Goal: Information Seeking & Learning: Learn about a topic

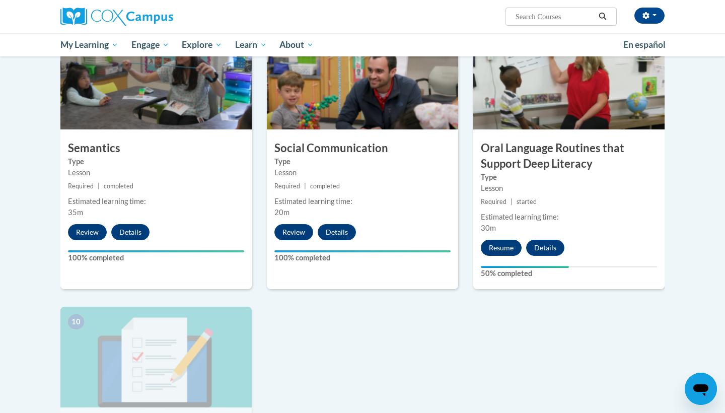
click at [492, 240] on button "Resume" at bounding box center [501, 248] width 41 height 16
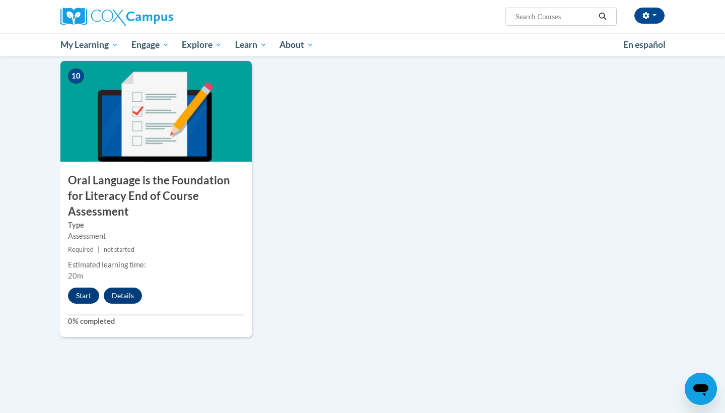
scroll to position [1034, 0]
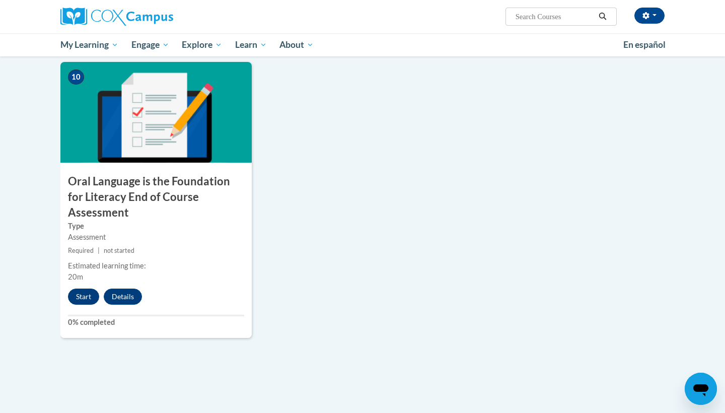
click at [76, 288] on button "Start" at bounding box center [83, 296] width 31 height 16
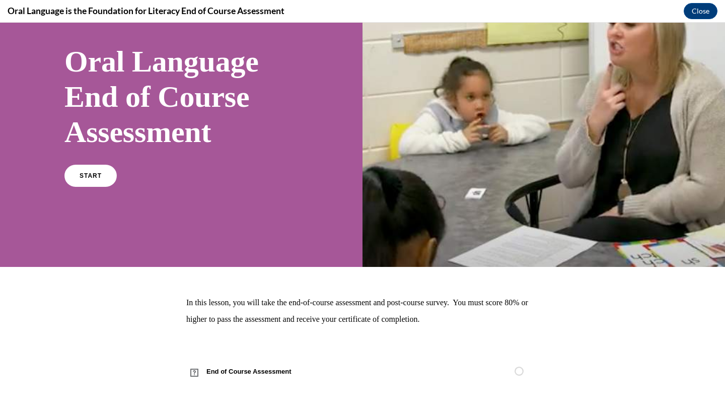
scroll to position [60, 0]
click at [103, 182] on link "START" at bounding box center [90, 175] width 55 height 23
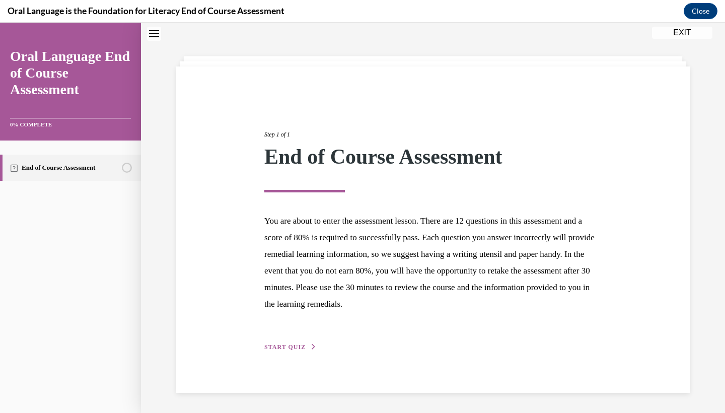
scroll to position [33, 0]
click at [295, 348] on span "START QUIZ" at bounding box center [284, 347] width 41 height 7
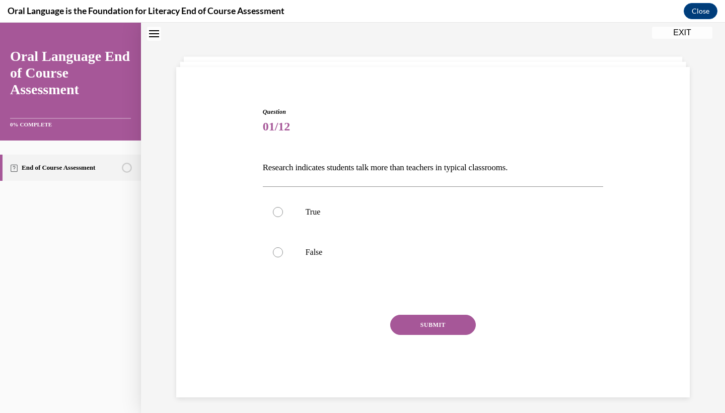
scroll to position [32, 0]
click at [278, 258] on div at bounding box center [278, 253] width 10 height 10
click at [278, 258] on input "False" at bounding box center [278, 253] width 10 height 10
radio input "true"
click at [414, 319] on button "SUBMIT" at bounding box center [433, 326] width 86 height 20
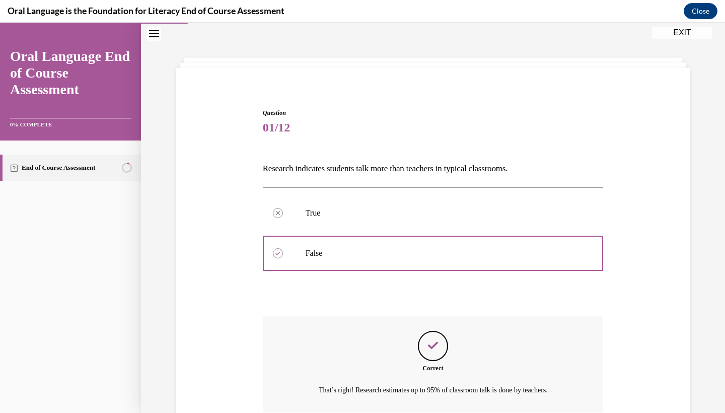
scroll to position [106, 0]
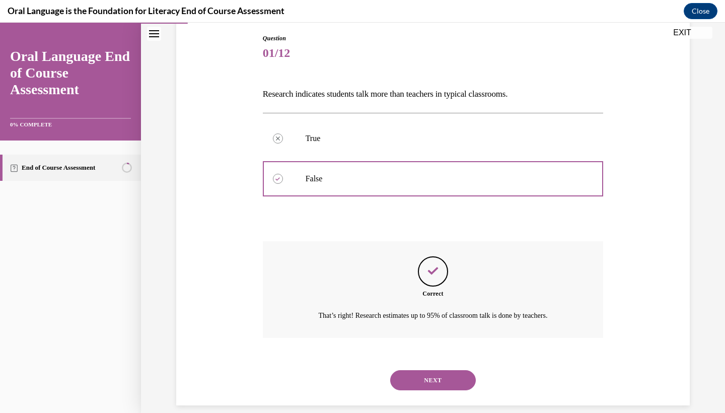
click at [438, 372] on button "NEXT" at bounding box center [433, 380] width 86 height 20
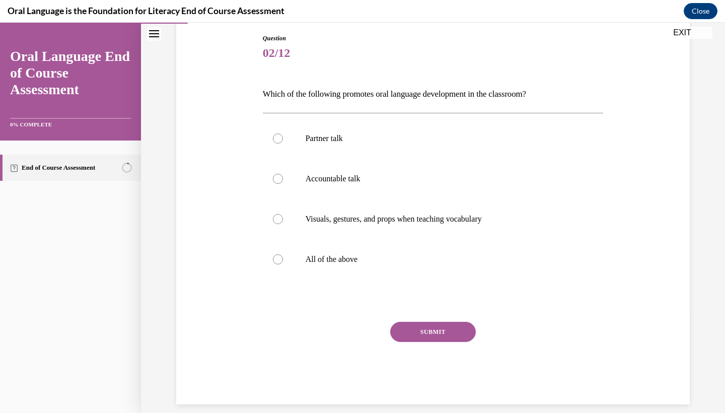
scroll to position [106, 0]
click at [274, 142] on div at bounding box center [278, 139] width 10 height 10
click at [274, 142] on input "Partner talk" at bounding box center [278, 139] width 10 height 10
radio input "true"
click at [453, 338] on button "SUBMIT" at bounding box center [433, 332] width 86 height 20
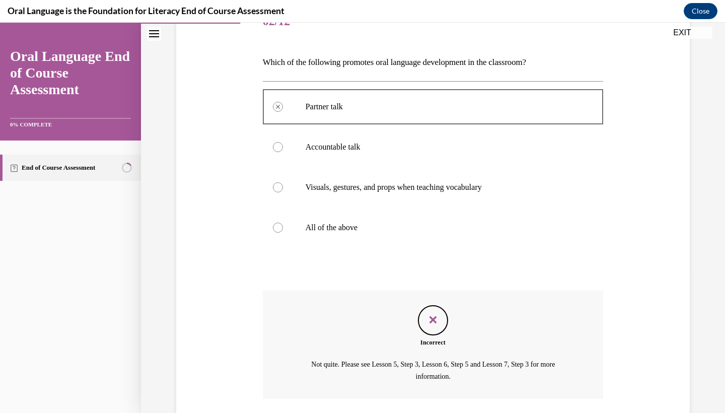
scroll to position [198, 0]
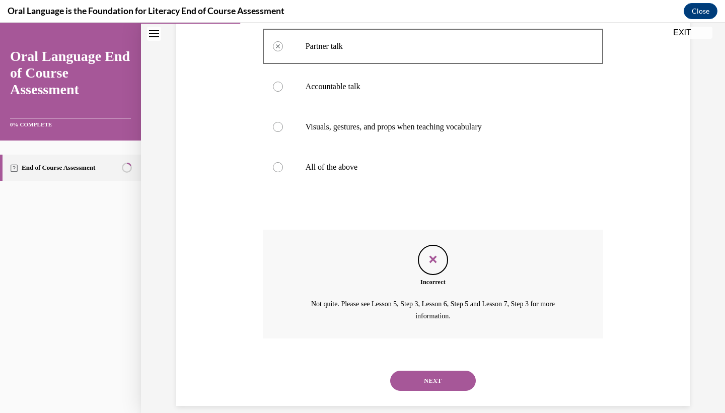
click at [457, 370] on button "NEXT" at bounding box center [433, 380] width 86 height 20
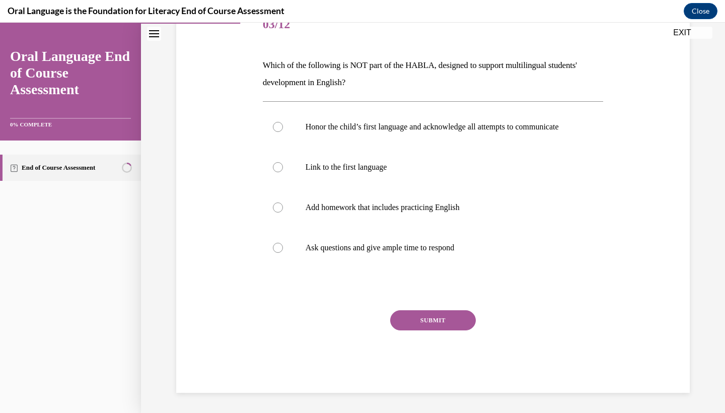
scroll to position [112, 0]
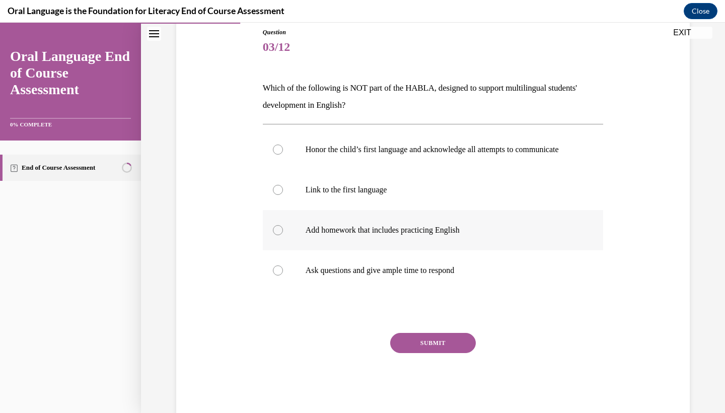
click at [282, 236] on label "Add homework that includes practicing English" at bounding box center [433, 230] width 341 height 40
click at [282, 235] on input "Add homework that includes practicing English" at bounding box center [278, 230] width 10 height 10
radio input "true"
click at [456, 353] on button "SUBMIT" at bounding box center [433, 343] width 86 height 20
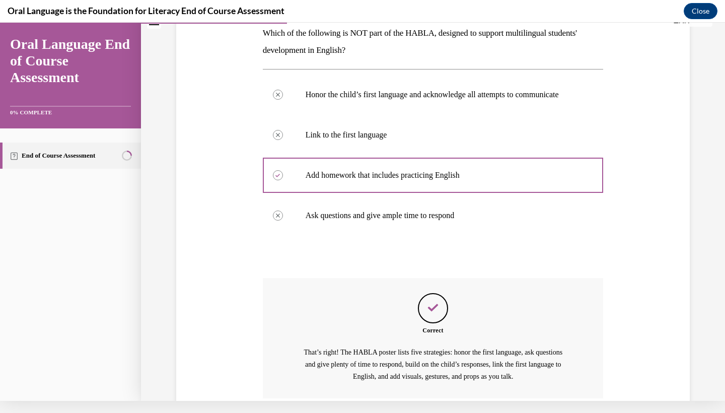
scroll to position [237, 0]
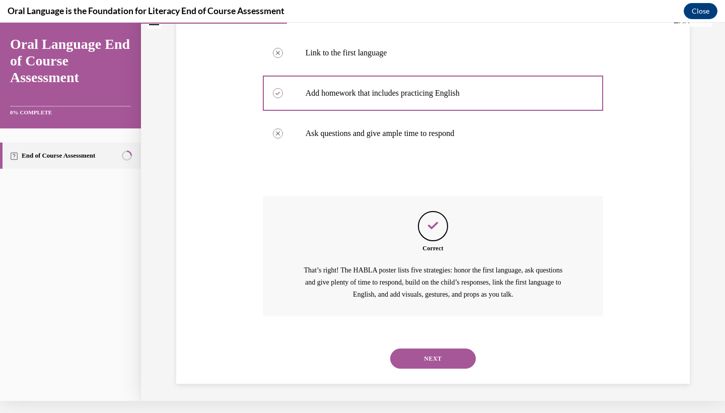
click at [449, 354] on button "NEXT" at bounding box center [433, 358] width 86 height 20
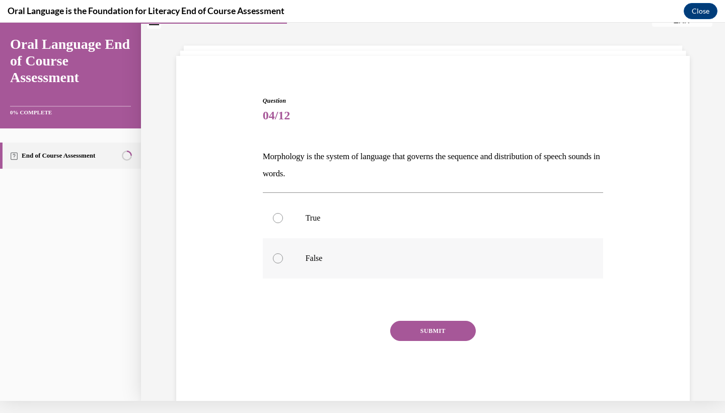
click at [285, 251] on label "False" at bounding box center [433, 258] width 341 height 40
click at [283, 253] on input "False" at bounding box center [278, 258] width 10 height 10
radio input "true"
click at [419, 328] on button "SUBMIT" at bounding box center [433, 331] width 86 height 20
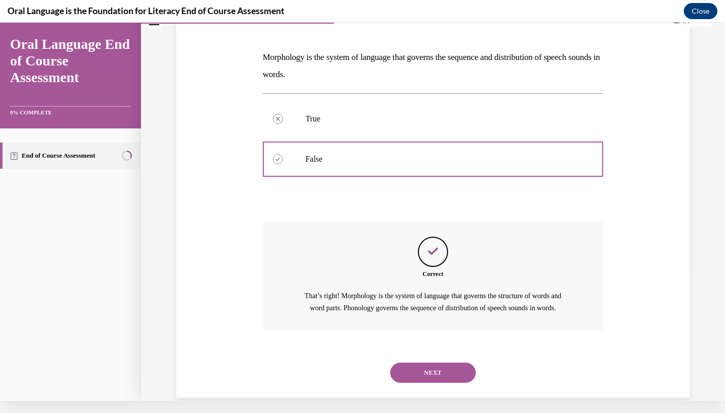
scroll to position [146, 0]
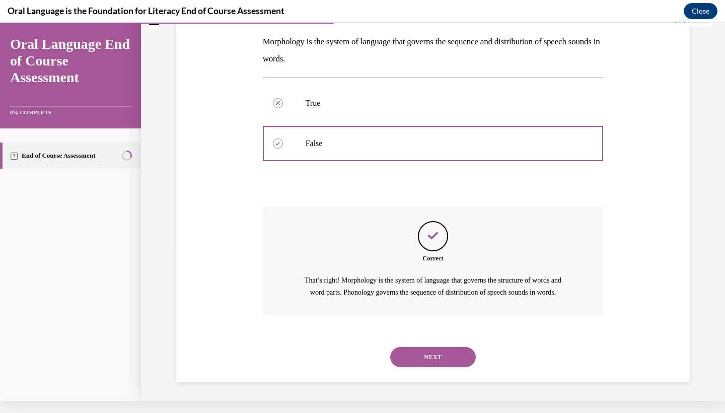
click at [433, 355] on button "NEXT" at bounding box center [433, 357] width 86 height 20
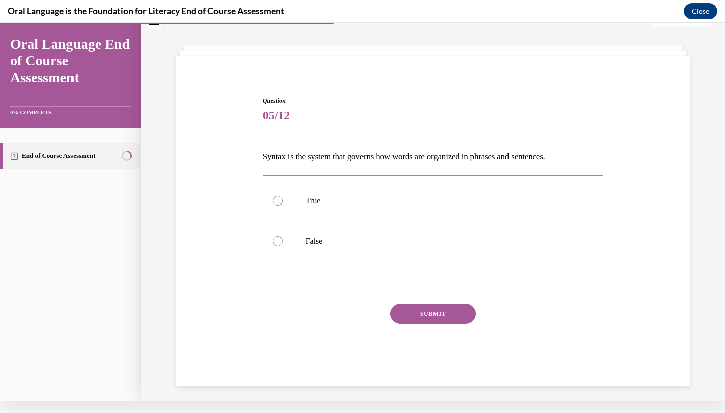
scroll to position [32, 0]
click at [286, 204] on label "True" at bounding box center [433, 201] width 341 height 40
click at [283, 204] on input "True" at bounding box center [278, 201] width 10 height 10
radio input "true"
click at [451, 320] on button "SUBMIT" at bounding box center [433, 313] width 86 height 20
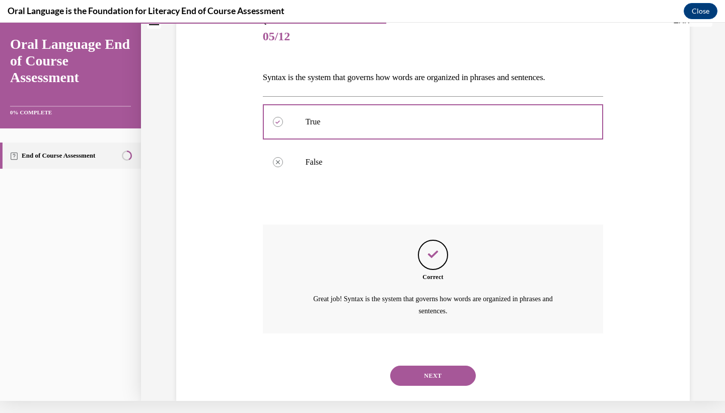
scroll to position [118, 0]
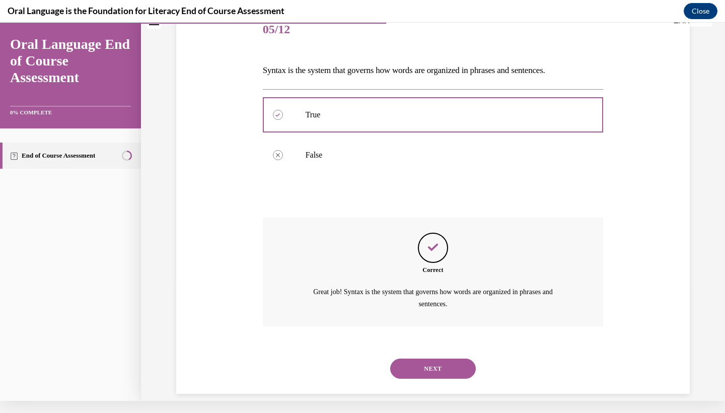
click at [439, 358] on button "NEXT" at bounding box center [433, 368] width 86 height 20
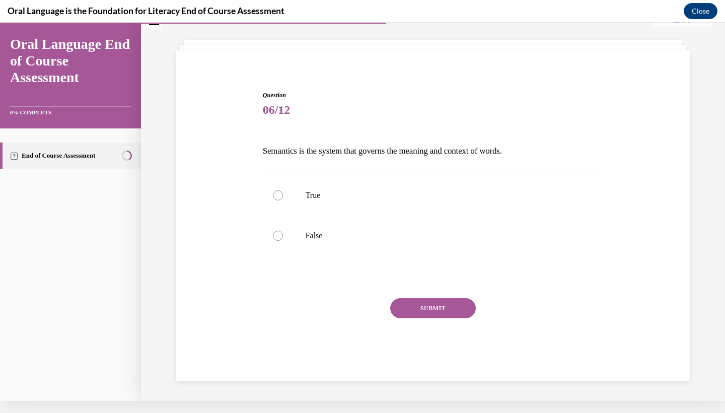
scroll to position [32, 0]
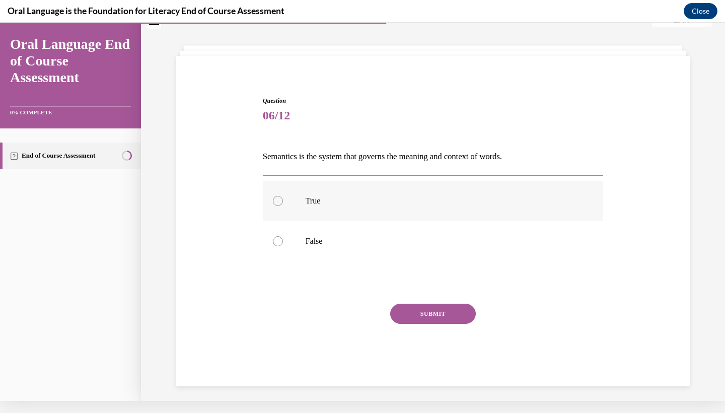
click at [276, 207] on label "True" at bounding box center [433, 201] width 341 height 40
click at [276, 206] on input "True" at bounding box center [278, 201] width 10 height 10
radio input "true"
click at [464, 320] on button "SUBMIT" at bounding box center [433, 313] width 86 height 20
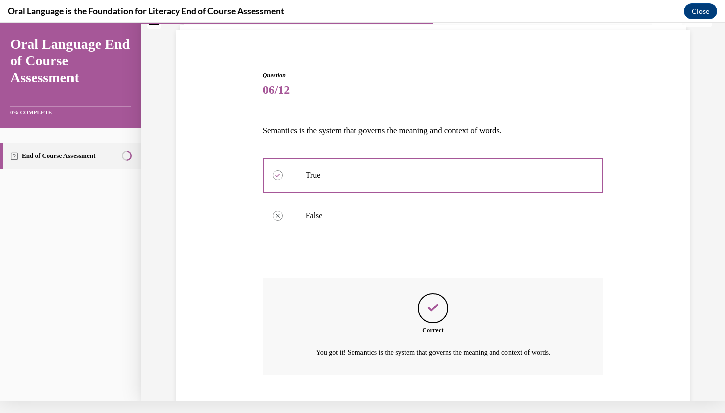
scroll to position [106, 0]
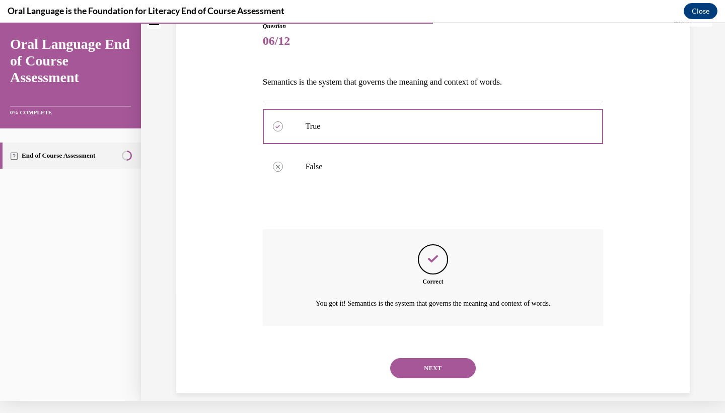
drag, startPoint x: 438, startPoint y: 361, endPoint x: 446, endPoint y: 360, distance: 8.7
click at [438, 361] on button "NEXT" at bounding box center [433, 368] width 86 height 20
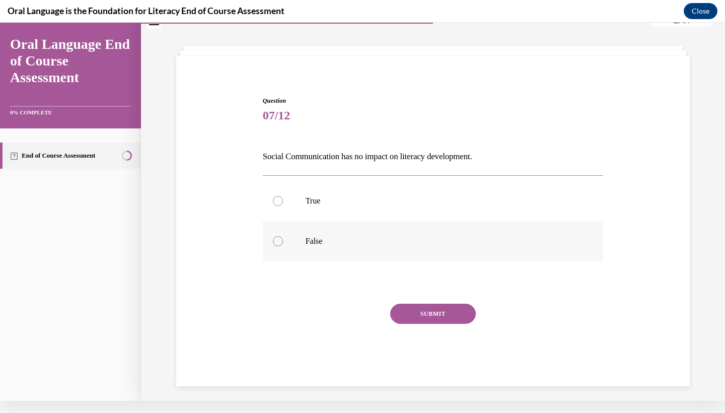
click at [268, 248] on label "False" at bounding box center [433, 241] width 341 height 40
click at [273, 246] on input "False" at bounding box center [278, 241] width 10 height 10
radio input "true"
click at [411, 309] on button "SUBMIT" at bounding box center [433, 313] width 86 height 20
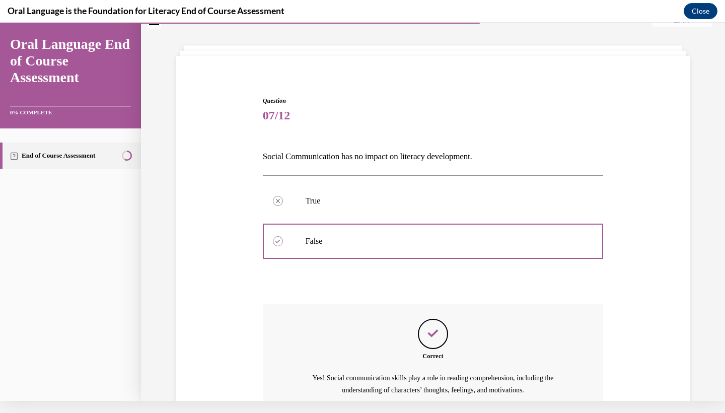
scroll to position [118, 0]
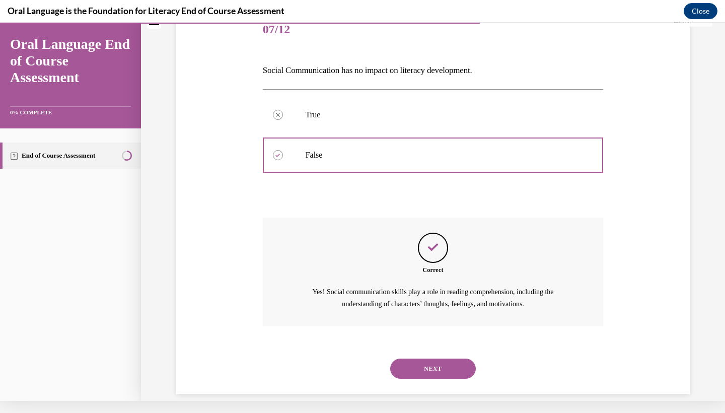
click at [472, 363] on div "NEXT" at bounding box center [433, 368] width 341 height 40
click at [468, 360] on button "NEXT" at bounding box center [433, 368] width 86 height 20
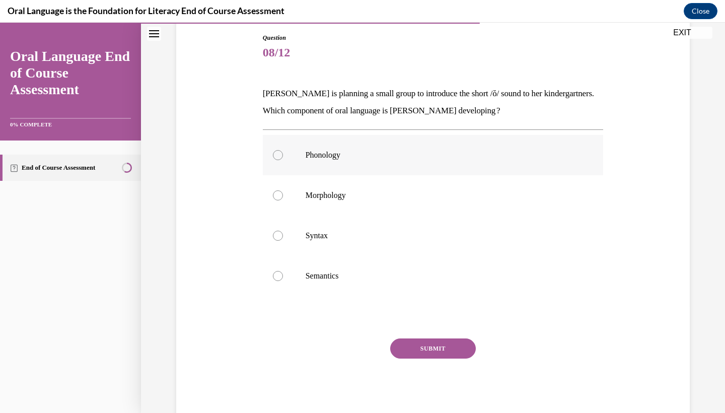
scroll to position [108, 0]
click at [278, 159] on label "Phonology" at bounding box center [433, 153] width 341 height 40
click at [278, 159] on input "Phonology" at bounding box center [278, 153] width 10 height 10
radio input "true"
click at [449, 345] on button "SUBMIT" at bounding box center [433, 347] width 86 height 20
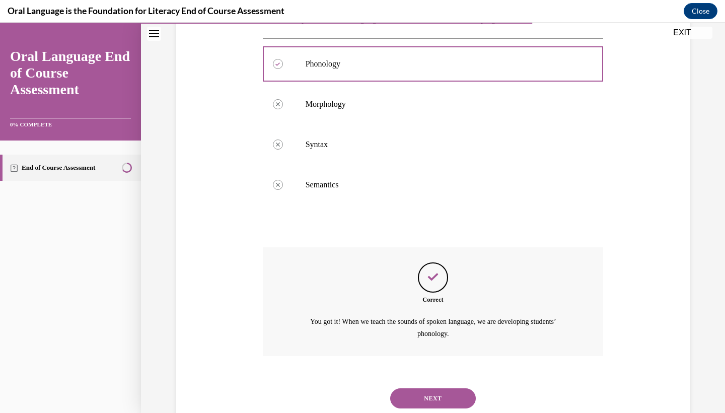
scroll to position [215, 0]
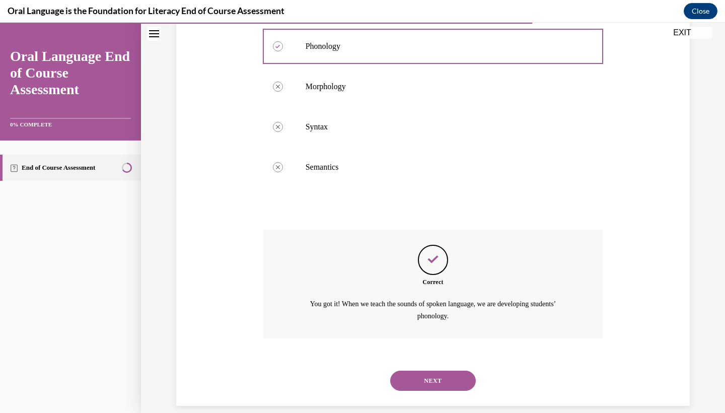
click at [449, 370] on button "NEXT" at bounding box center [433, 380] width 86 height 20
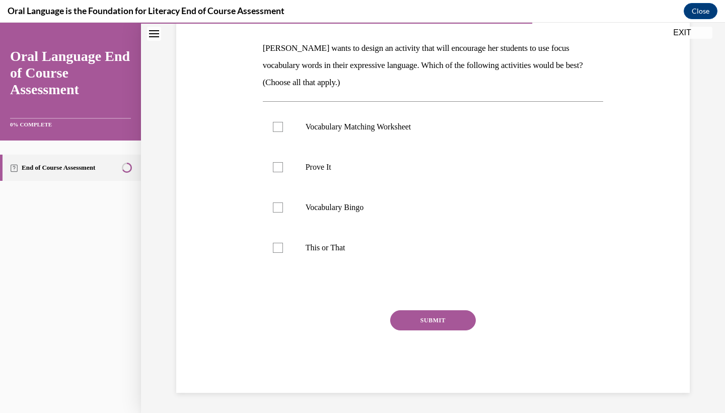
scroll to position [138, 0]
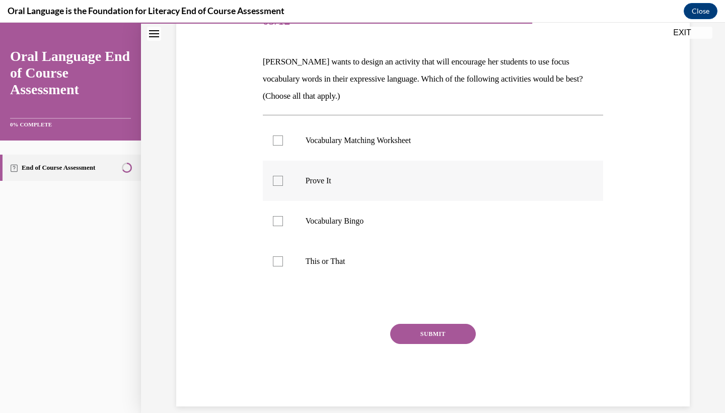
click at [280, 200] on label "Prove It" at bounding box center [433, 181] width 341 height 40
click at [280, 186] on input "Prove It" at bounding box center [278, 181] width 10 height 10
checkbox input "true"
click at [274, 286] on div "Question 09/12 Mrs. Butler wants to design an activity that will encourage her …" at bounding box center [433, 204] width 341 height 405
click at [279, 287] on div "Question 09/12 Mrs. Butler wants to design an activity that will encourage her …" at bounding box center [433, 204] width 341 height 405
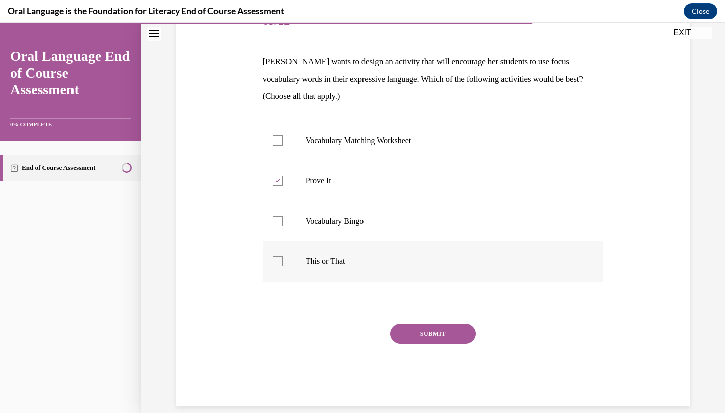
click at [273, 279] on label "This or That" at bounding box center [433, 261] width 341 height 40
click at [273, 266] on input "This or That" at bounding box center [278, 261] width 10 height 10
checkbox input "true"
click at [443, 360] on div "SUBMIT" at bounding box center [433, 349] width 341 height 50
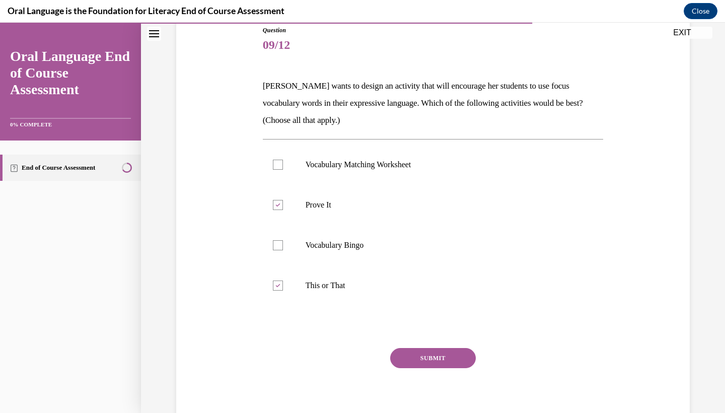
click at [432, 361] on button "SUBMIT" at bounding box center [433, 358] width 86 height 20
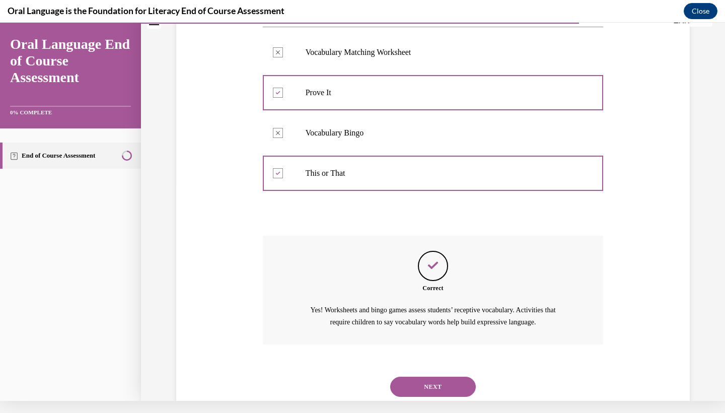
scroll to position [233, 0]
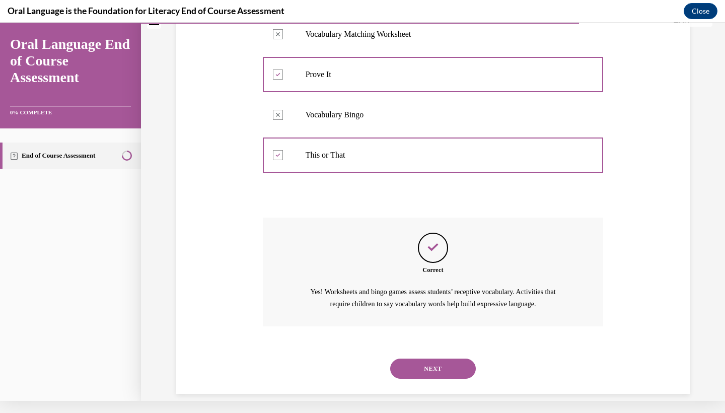
click at [434, 358] on button "NEXT" at bounding box center [433, 368] width 86 height 20
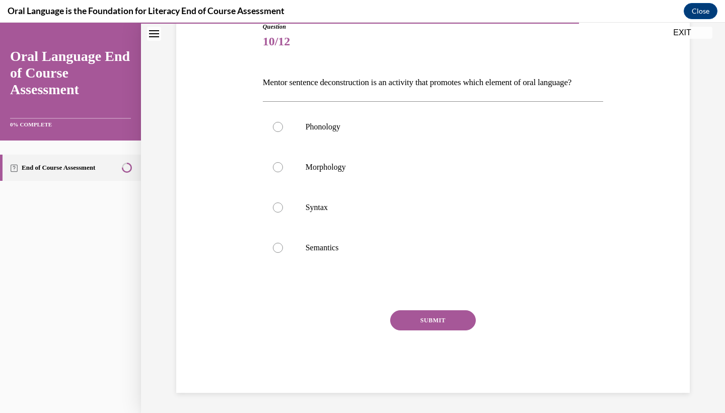
scroll to position [113, 0]
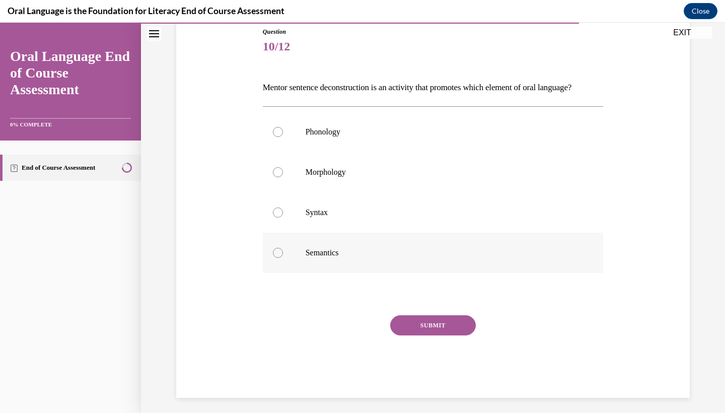
click at [281, 258] on div at bounding box center [278, 253] width 10 height 10
click at [281, 258] on input "Semantics" at bounding box center [278, 253] width 10 height 10
radio input "true"
click at [413, 335] on button "SUBMIT" at bounding box center [433, 325] width 86 height 20
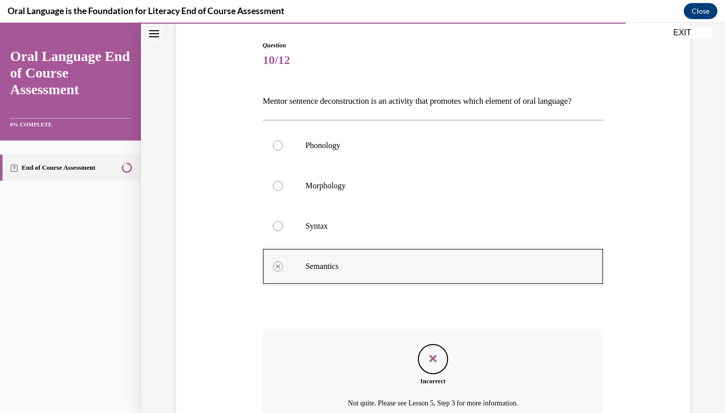
scroll to position [204, 0]
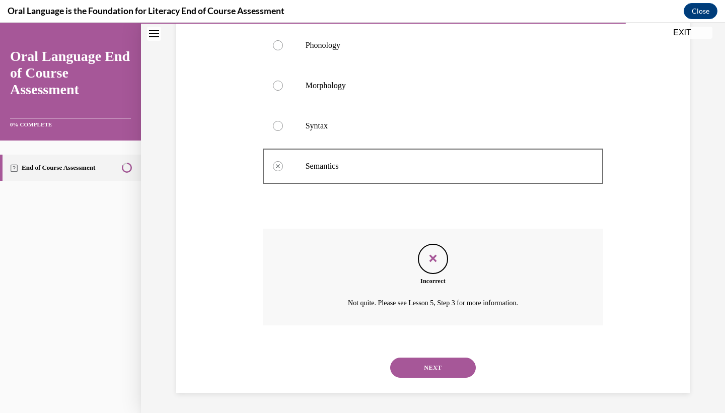
click at [445, 368] on button "NEXT" at bounding box center [433, 367] width 86 height 20
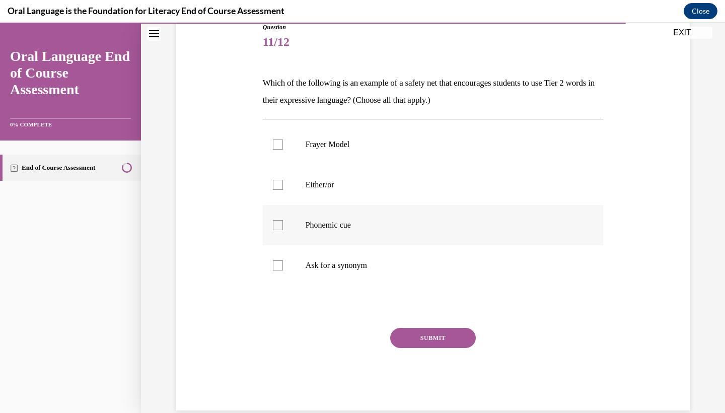
scroll to position [118, 0]
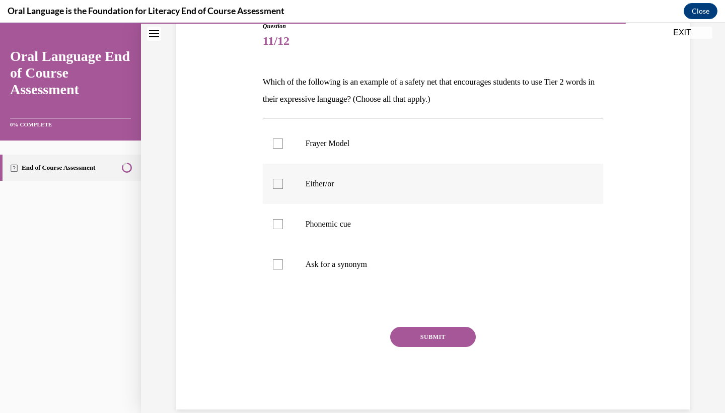
click at [272, 188] on label "Either/or" at bounding box center [433, 184] width 341 height 40
click at [273, 188] on input "Either/or" at bounding box center [278, 184] width 10 height 10
checkbox input "true"
click at [424, 338] on button "SUBMIT" at bounding box center [433, 337] width 86 height 20
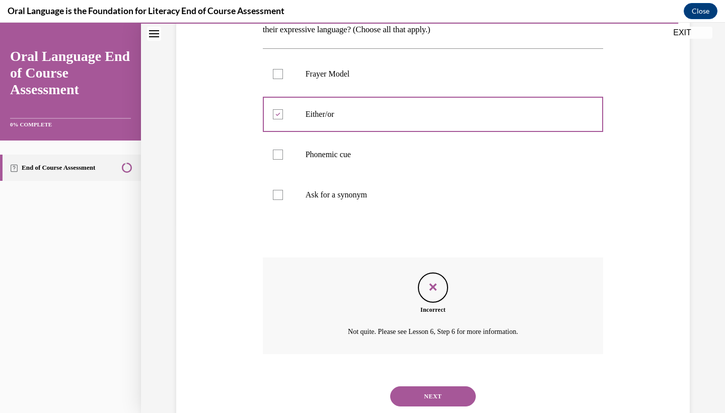
scroll to position [204, 0]
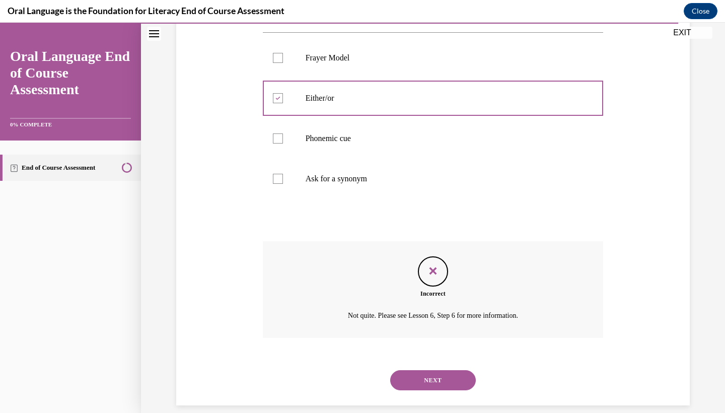
click at [467, 370] on button "NEXT" at bounding box center [433, 380] width 86 height 20
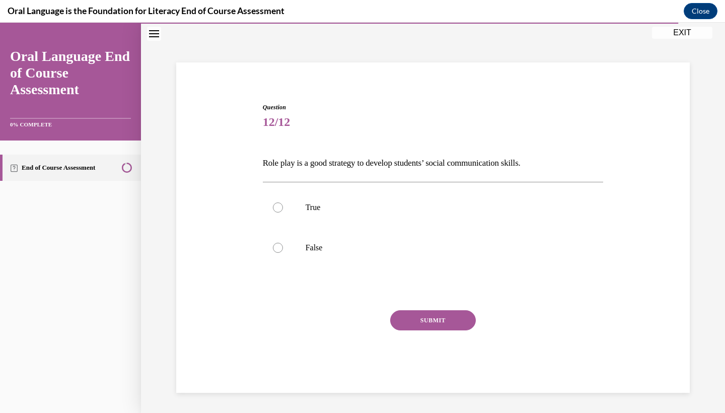
scroll to position [31, 0]
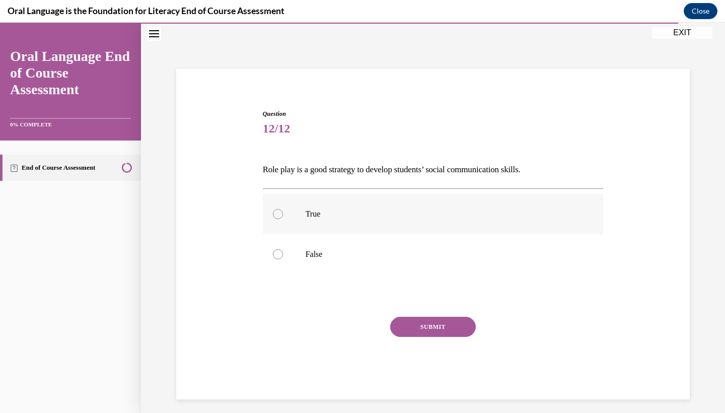
click at [283, 213] on label "True" at bounding box center [433, 214] width 341 height 40
click at [283, 213] on input "True" at bounding box center [278, 214] width 10 height 10
radio input "true"
click at [466, 333] on button "SUBMIT" at bounding box center [433, 327] width 86 height 20
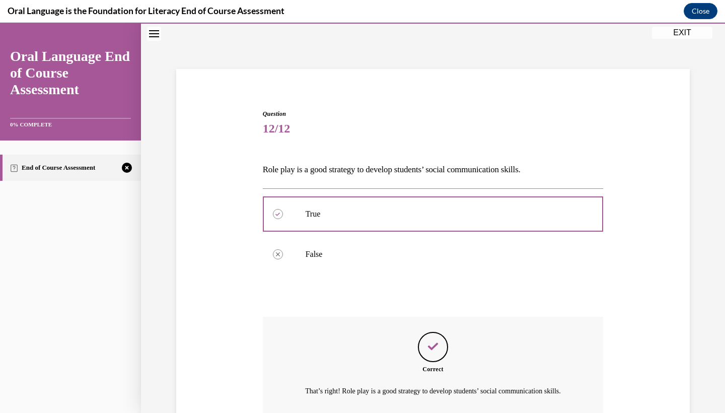
scroll to position [118, 0]
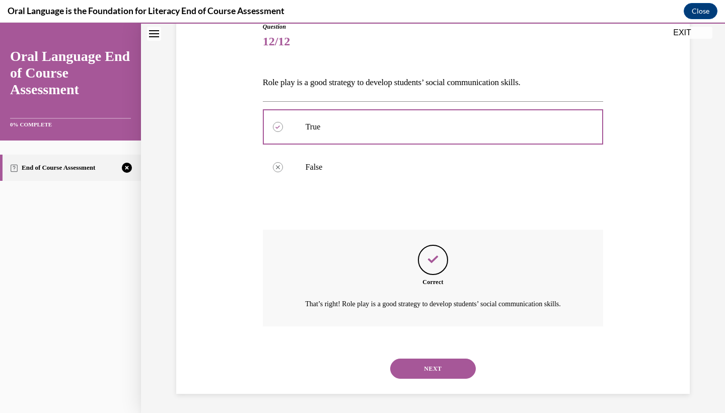
click at [448, 367] on button "NEXT" at bounding box center [433, 368] width 86 height 20
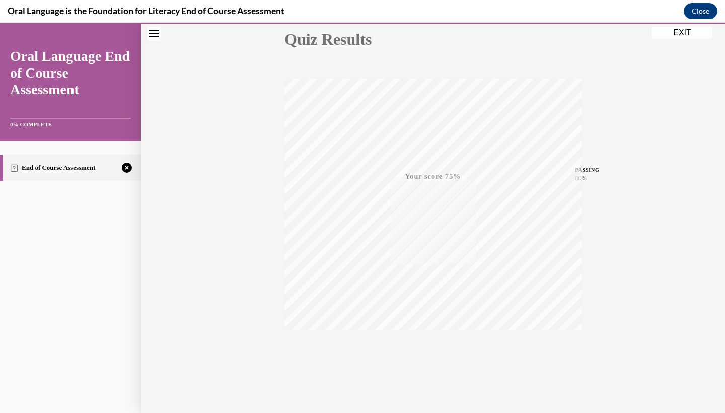
scroll to position [126, 0]
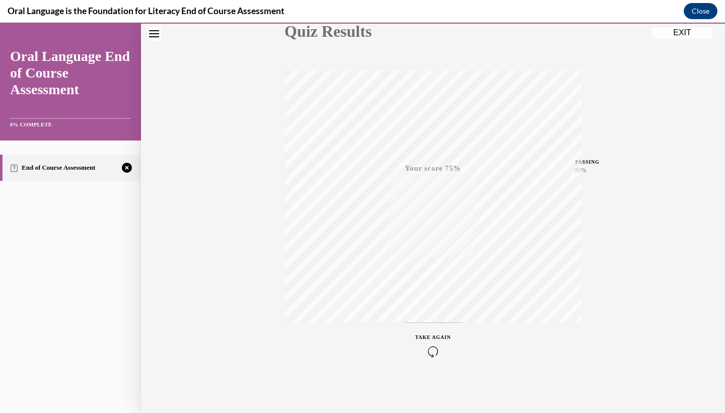
click at [425, 349] on icon "button" at bounding box center [433, 351] width 36 height 11
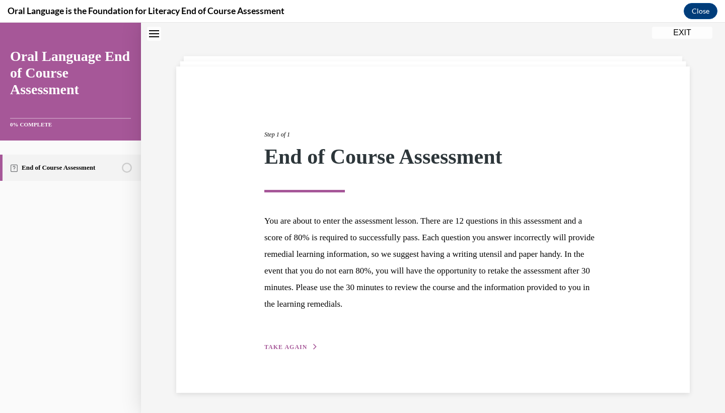
scroll to position [33, 0]
click at [291, 344] on span "TAKE AGAIN" at bounding box center [285, 347] width 43 height 7
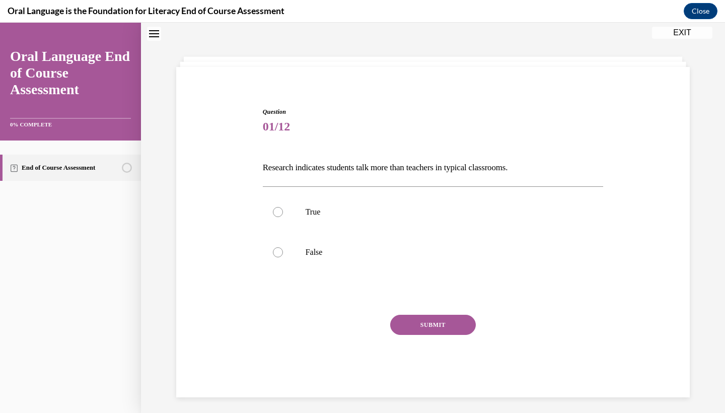
scroll to position [32, 0]
click at [280, 247] on label "False" at bounding box center [433, 253] width 341 height 40
click at [280, 248] on input "False" at bounding box center [278, 253] width 10 height 10
radio input "true"
click at [420, 325] on button "SUBMIT" at bounding box center [433, 326] width 86 height 20
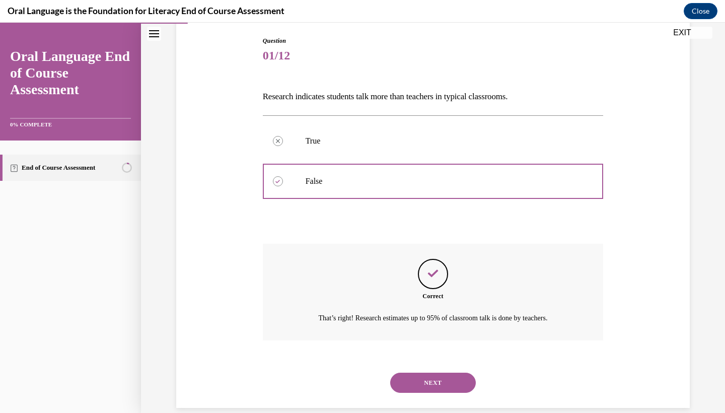
scroll to position [106, 0]
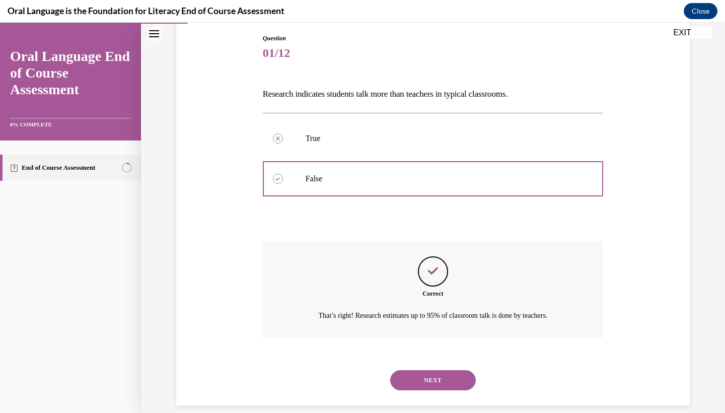
click at [445, 370] on button "NEXT" at bounding box center [433, 380] width 86 height 20
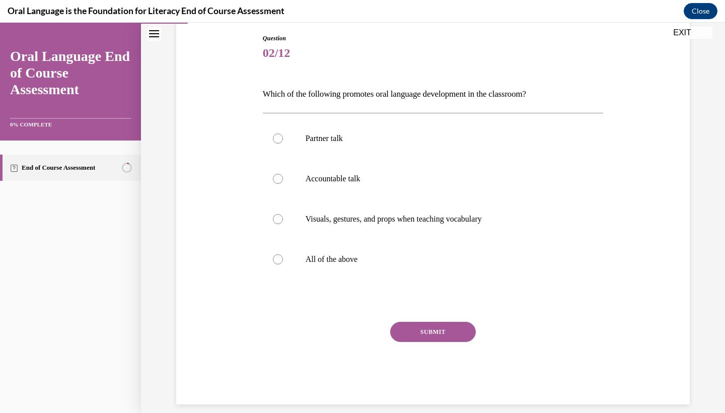
scroll to position [106, 0]
click at [276, 256] on div at bounding box center [278, 260] width 10 height 10
click at [276, 256] on input "All of the above" at bounding box center [278, 260] width 10 height 10
radio input "true"
click at [425, 330] on button "SUBMIT" at bounding box center [433, 332] width 86 height 20
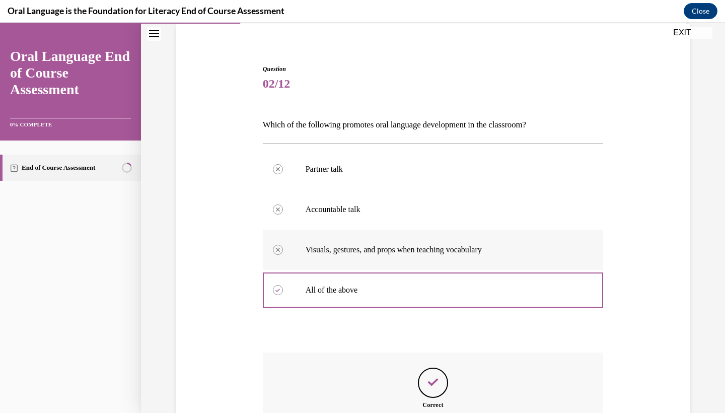
scroll to position [187, 0]
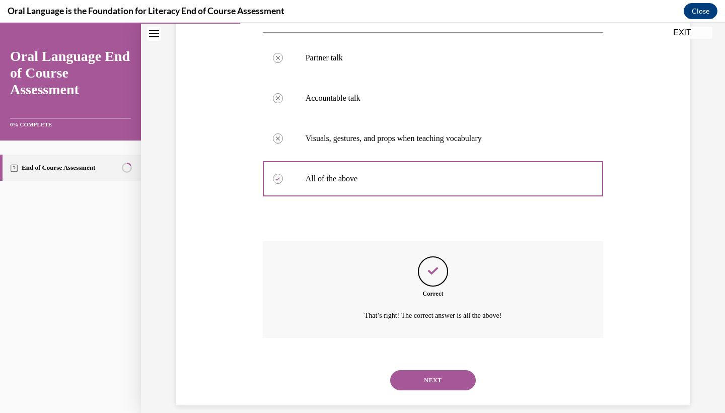
click at [454, 370] on button "NEXT" at bounding box center [433, 380] width 86 height 20
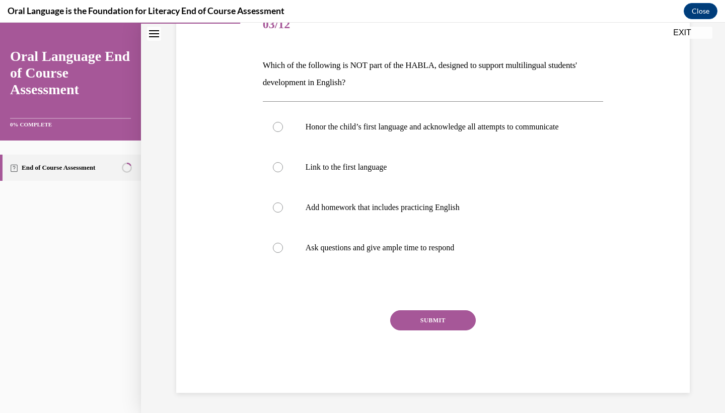
scroll to position [112, 0]
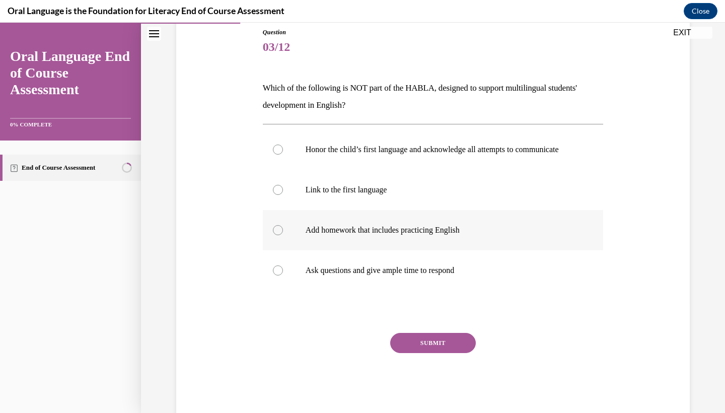
click at [287, 234] on label "Add homework that includes practicing English" at bounding box center [433, 230] width 341 height 40
click at [283, 234] on input "Add homework that includes practicing English" at bounding box center [278, 230] width 10 height 10
radio input "true"
click at [462, 353] on button "SUBMIT" at bounding box center [433, 343] width 86 height 20
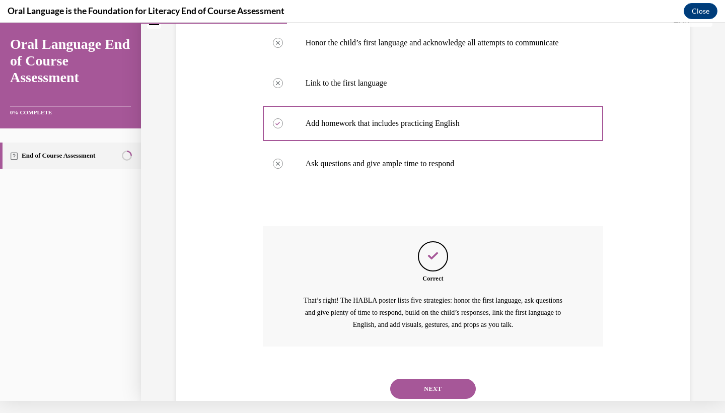
scroll to position [237, 0]
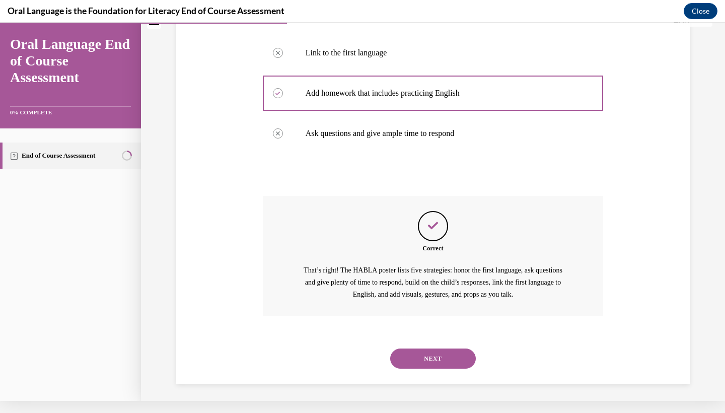
click at [450, 354] on button "NEXT" at bounding box center [433, 358] width 86 height 20
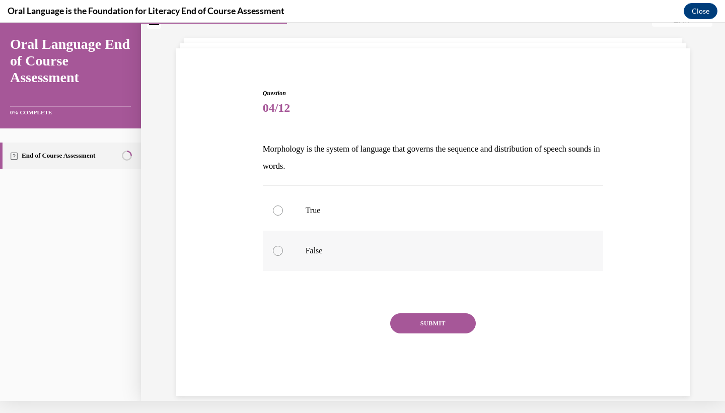
scroll to position [42, 0]
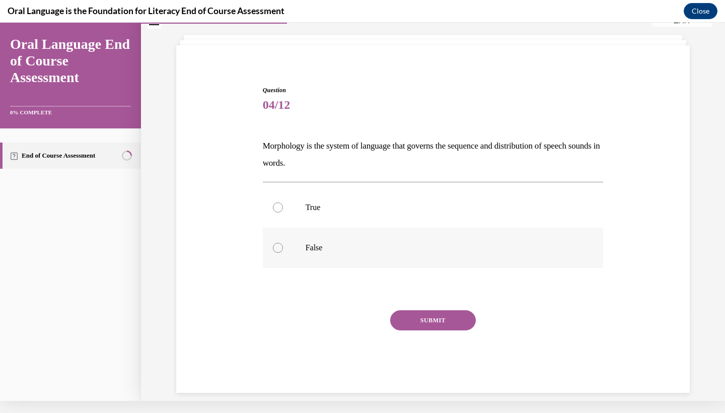
click at [278, 247] on div at bounding box center [278, 248] width 10 height 10
click at [278, 247] on input "False" at bounding box center [278, 248] width 10 height 10
radio input "true"
click at [404, 323] on button "SUBMIT" at bounding box center [433, 320] width 86 height 20
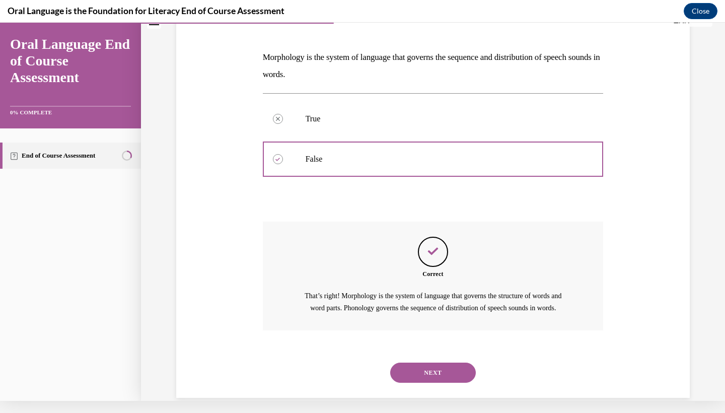
scroll to position [146, 0]
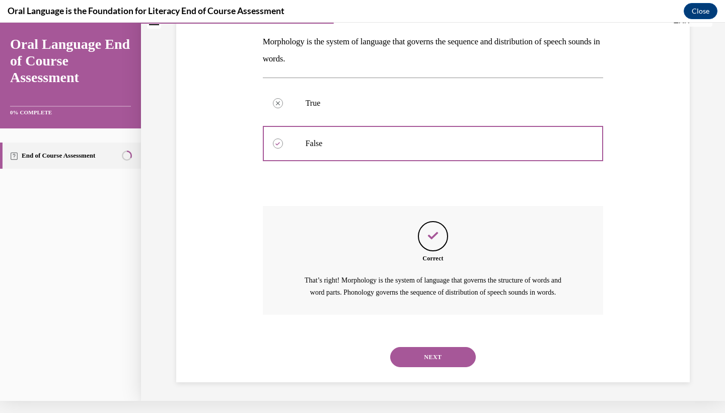
click at [428, 350] on button "NEXT" at bounding box center [433, 357] width 86 height 20
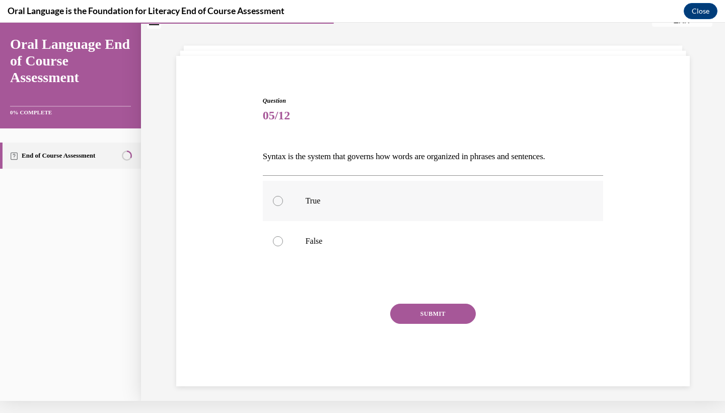
click at [277, 212] on label "True" at bounding box center [433, 201] width 341 height 40
click at [277, 206] on input "True" at bounding box center [278, 201] width 10 height 10
radio input "true"
click at [419, 315] on button "SUBMIT" at bounding box center [433, 313] width 86 height 20
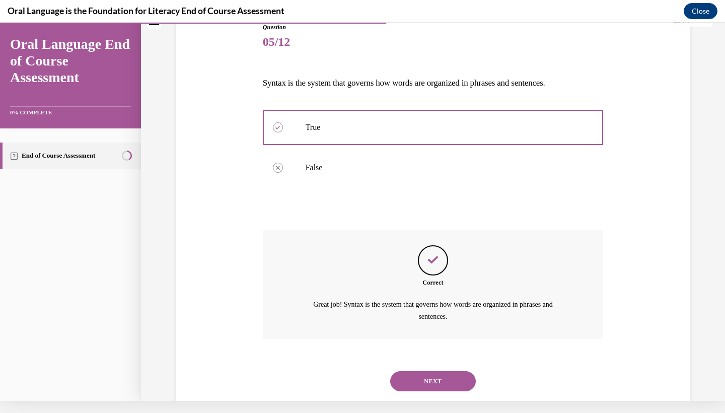
scroll to position [118, 0]
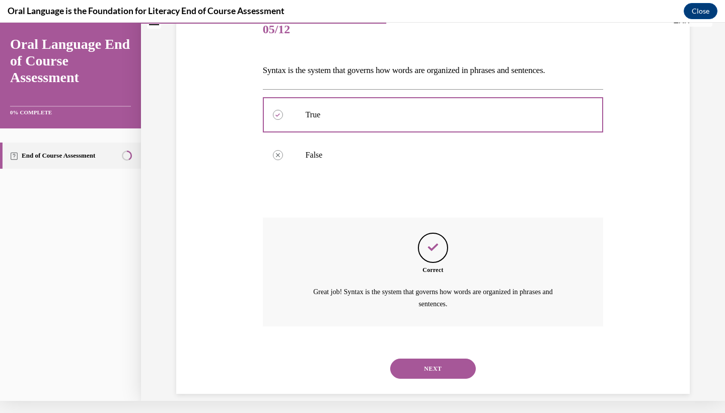
click at [447, 358] on button "NEXT" at bounding box center [433, 368] width 86 height 20
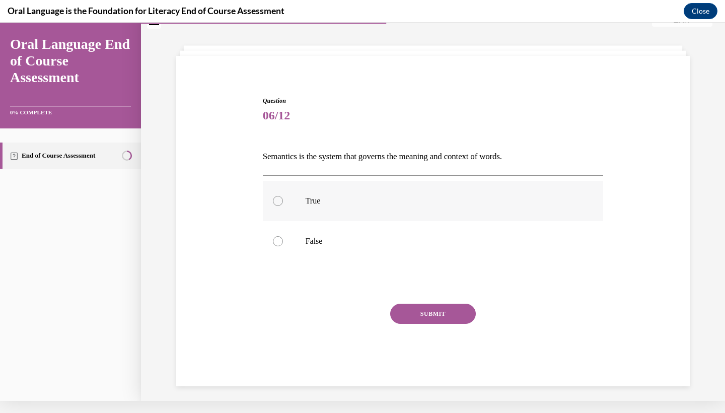
click at [278, 206] on label "True" at bounding box center [433, 201] width 341 height 40
click at [278, 206] on input "True" at bounding box center [278, 201] width 10 height 10
radio input "true"
drag, startPoint x: 427, startPoint y: 309, endPoint x: 418, endPoint y: 300, distance: 12.8
click at [427, 309] on button "SUBMIT" at bounding box center [433, 313] width 86 height 20
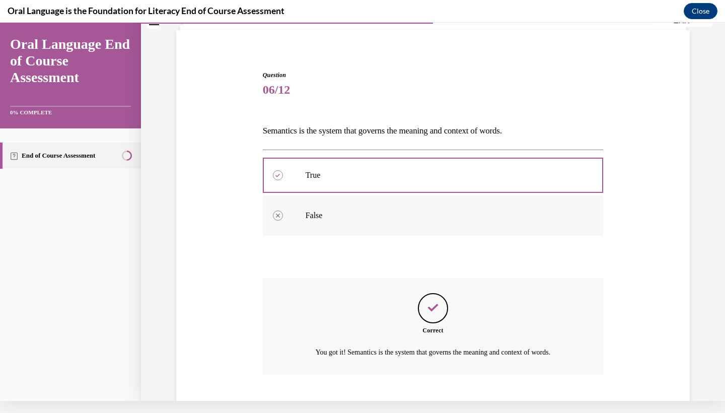
scroll to position [106, 0]
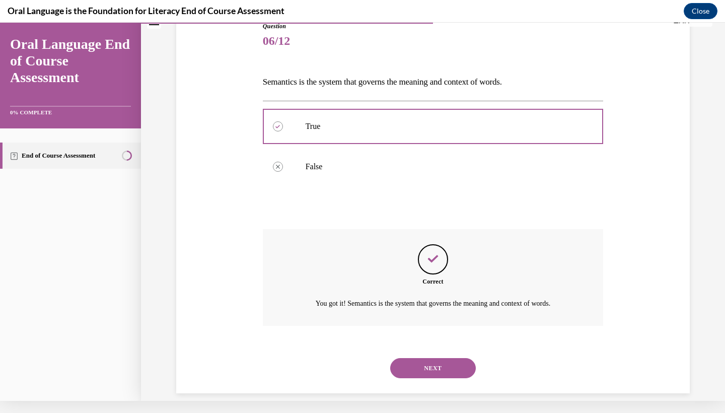
click at [426, 358] on button "NEXT" at bounding box center [433, 368] width 86 height 20
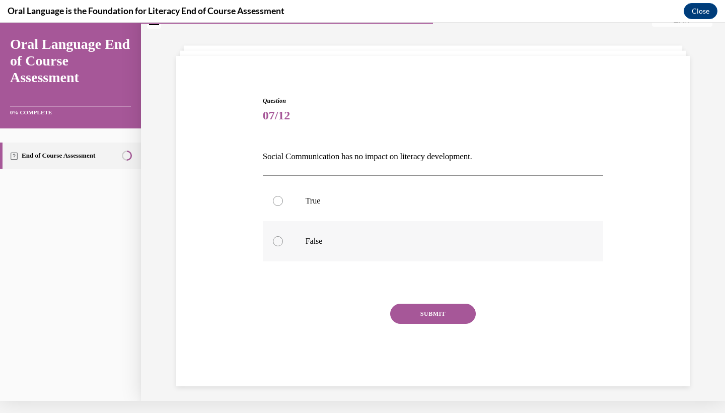
click at [284, 230] on label "False" at bounding box center [433, 241] width 341 height 40
click at [283, 236] on input "False" at bounding box center [278, 241] width 10 height 10
radio input "true"
click at [455, 313] on button "SUBMIT" at bounding box center [433, 313] width 86 height 20
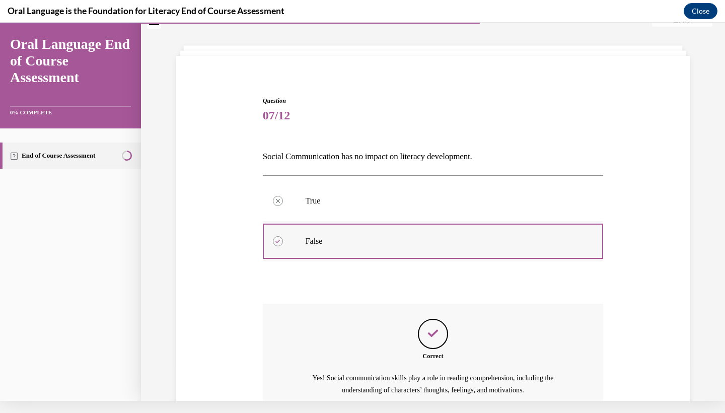
scroll to position [118, 0]
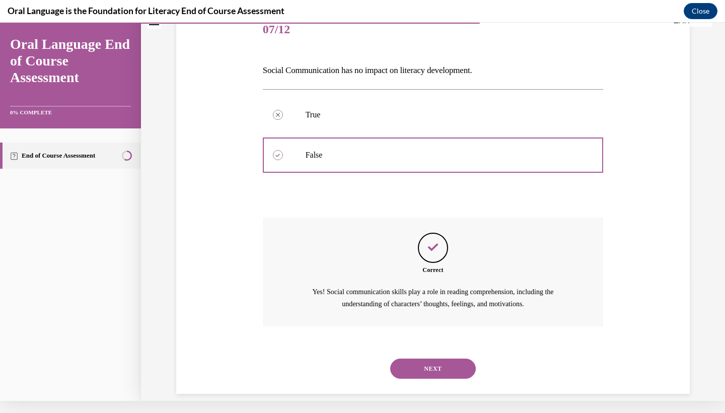
click at [460, 358] on button "NEXT" at bounding box center [433, 368] width 86 height 20
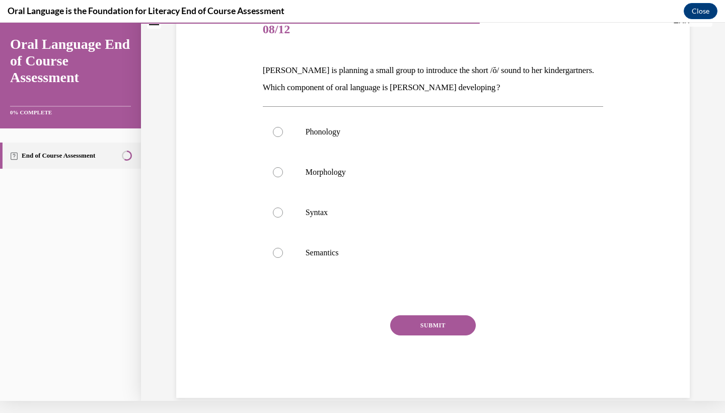
scroll to position [0, 0]
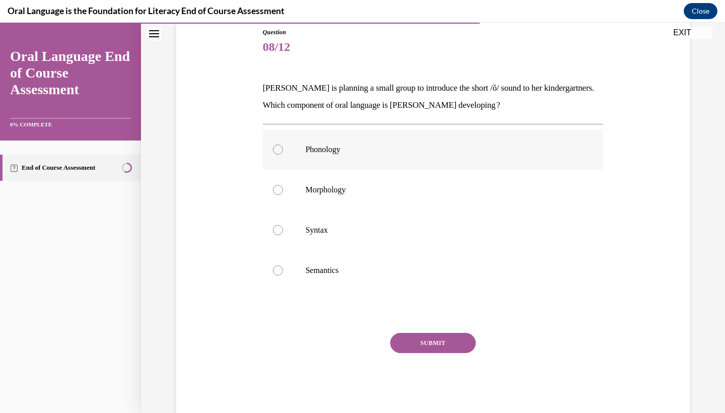
click at [283, 155] on label "Phonology" at bounding box center [433, 149] width 341 height 40
click at [283, 155] on input "Phonology" at bounding box center [278, 149] width 10 height 10
radio input "true"
click at [432, 349] on button "SUBMIT" at bounding box center [433, 343] width 86 height 20
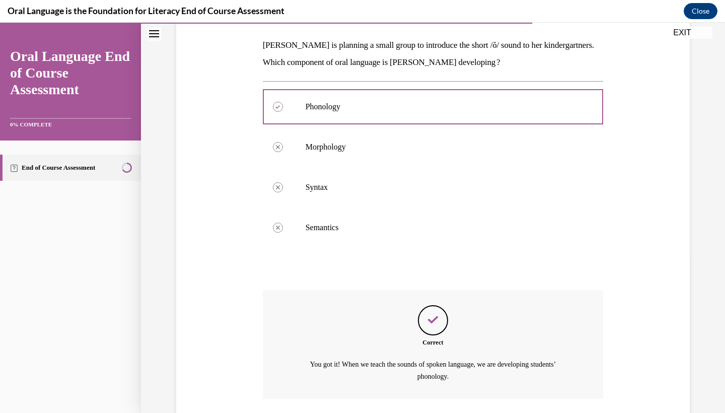
scroll to position [215, 0]
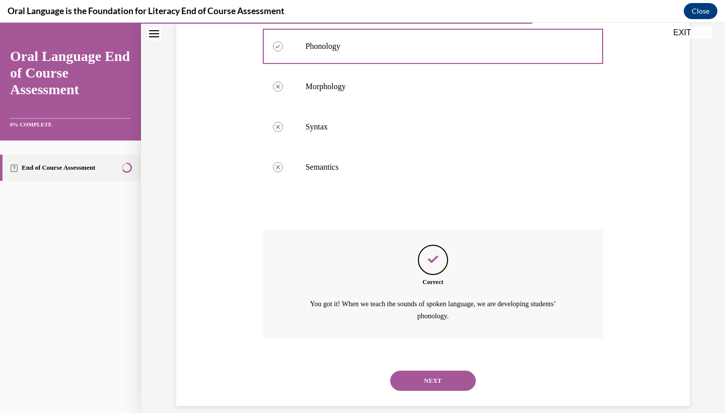
click at [454, 372] on button "NEXT" at bounding box center [433, 380] width 86 height 20
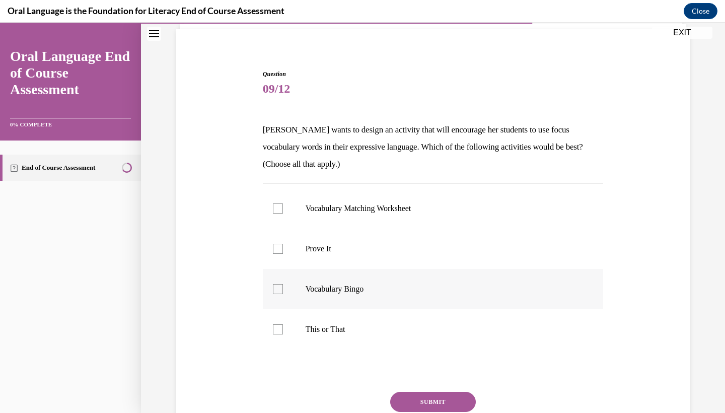
scroll to position [76, 0]
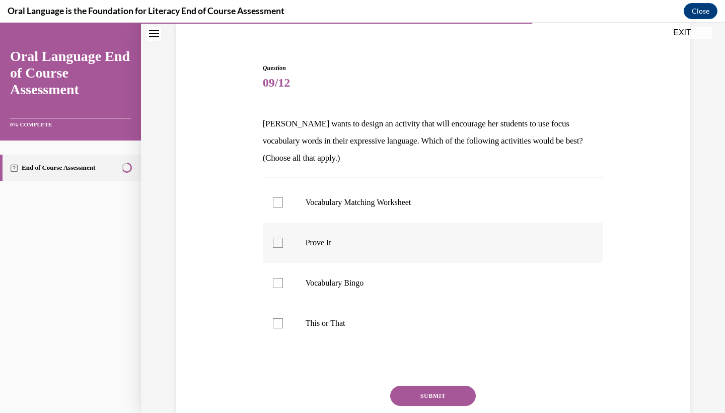
click at [285, 238] on label "Prove It" at bounding box center [433, 242] width 341 height 40
click at [283, 238] on input "Prove It" at bounding box center [278, 243] width 10 height 10
checkbox input "true"
drag, startPoint x: 280, startPoint y: 322, endPoint x: 291, endPoint y: 328, distance: 13.1
click at [280, 322] on div at bounding box center [278, 323] width 10 height 10
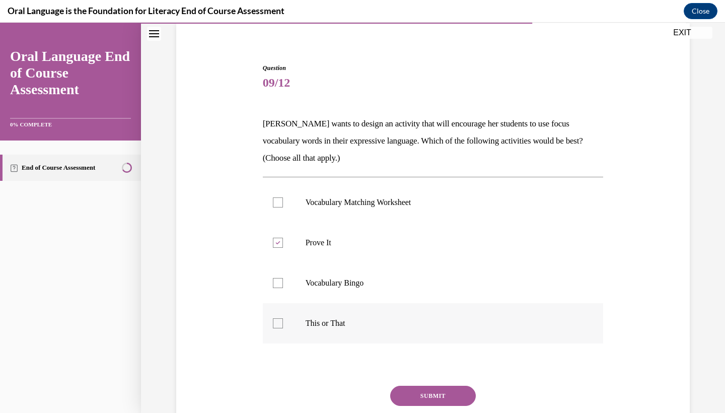
click at [280, 322] on input "This or That" at bounding box center [278, 323] width 10 height 10
checkbox input "true"
click at [418, 396] on button "SUBMIT" at bounding box center [433, 396] width 86 height 20
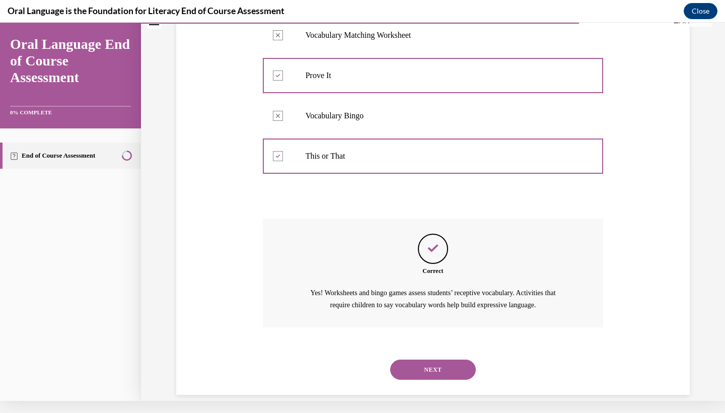
scroll to position [233, 0]
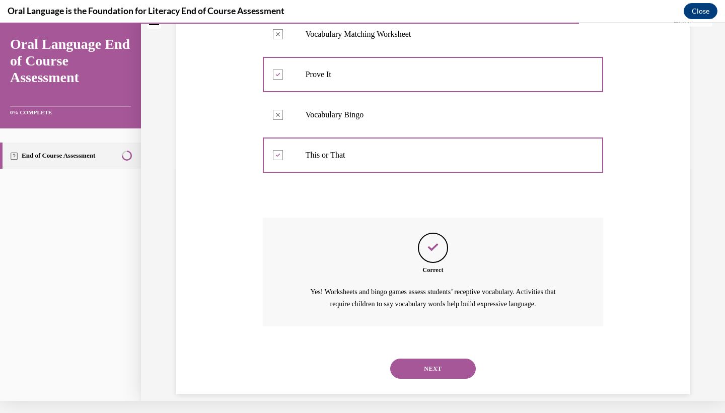
click at [441, 358] on button "NEXT" at bounding box center [433, 368] width 86 height 20
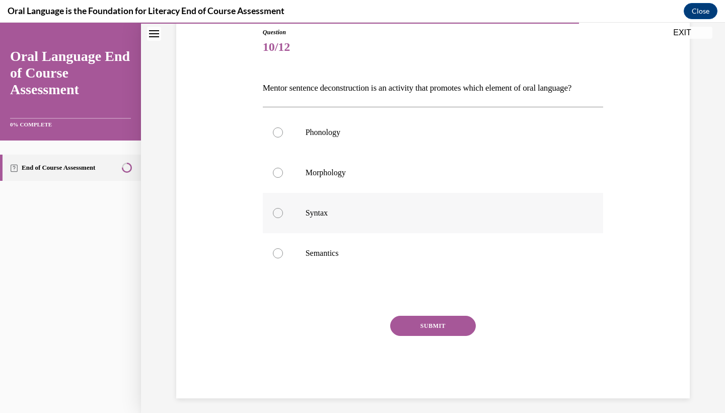
click at [280, 218] on div at bounding box center [278, 213] width 10 height 10
click at [280, 218] on input "Syntax" at bounding box center [278, 213] width 10 height 10
radio input "true"
click at [420, 336] on button "SUBMIT" at bounding box center [433, 326] width 86 height 20
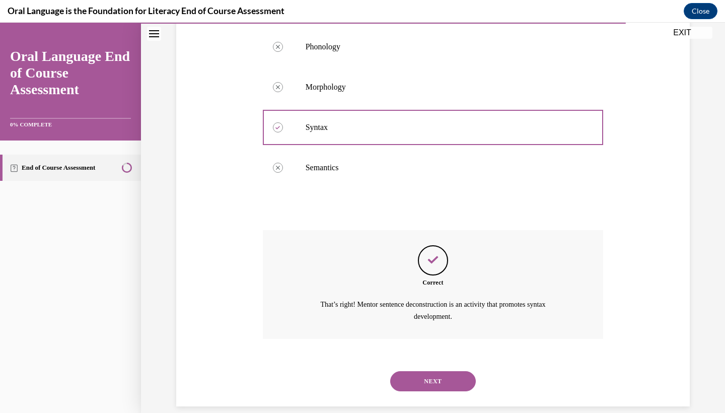
scroll to position [215, 0]
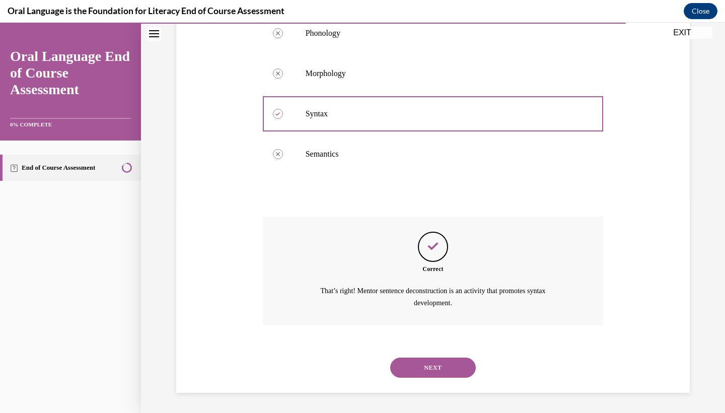
click at [411, 367] on button "NEXT" at bounding box center [433, 367] width 86 height 20
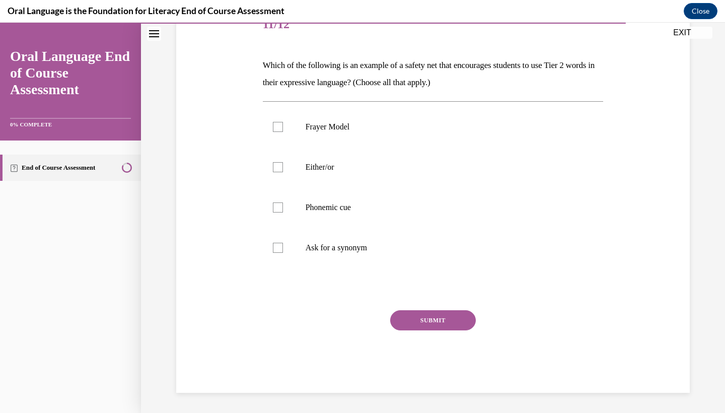
scroll to position [122, 0]
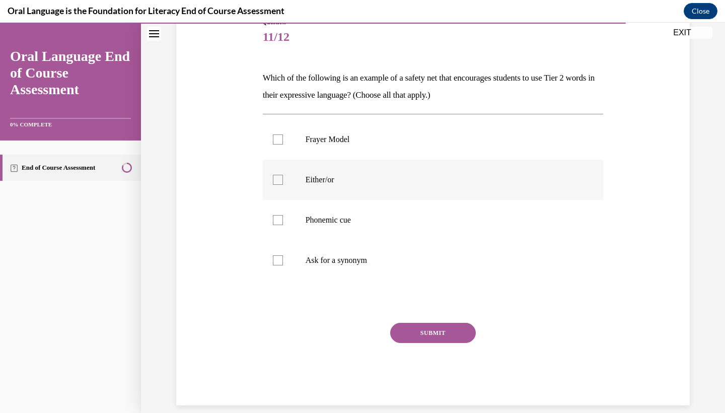
click at [279, 198] on label "Either/or" at bounding box center [433, 180] width 341 height 40
click at [279, 185] on input "Either/or" at bounding box center [278, 180] width 10 height 10
checkbox input "true"
click at [426, 346] on div "SUBMIT" at bounding box center [433, 348] width 341 height 50
click at [433, 334] on button "SUBMIT" at bounding box center [433, 333] width 86 height 20
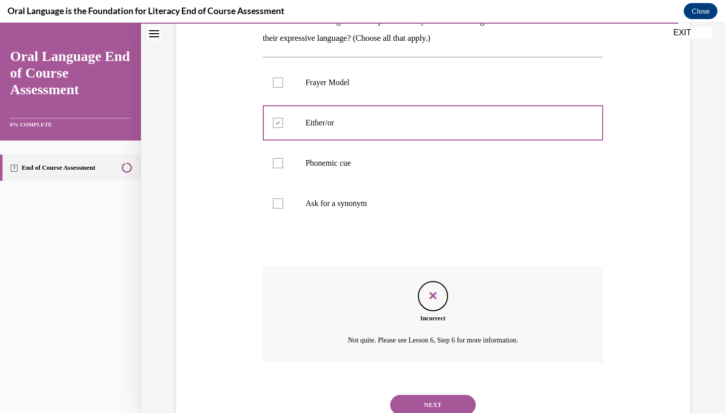
scroll to position [204, 0]
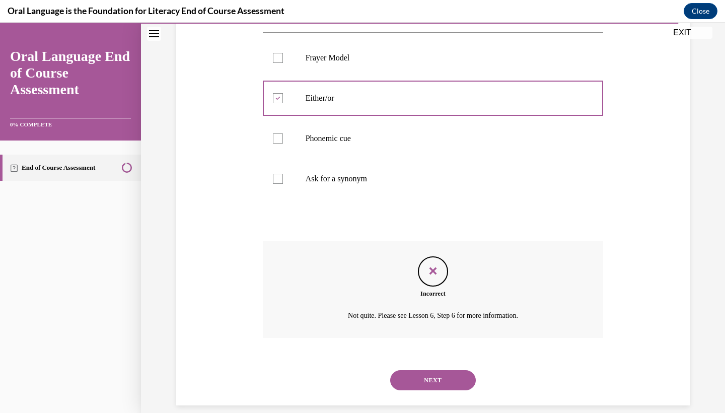
click at [412, 370] on button "NEXT" at bounding box center [433, 380] width 86 height 20
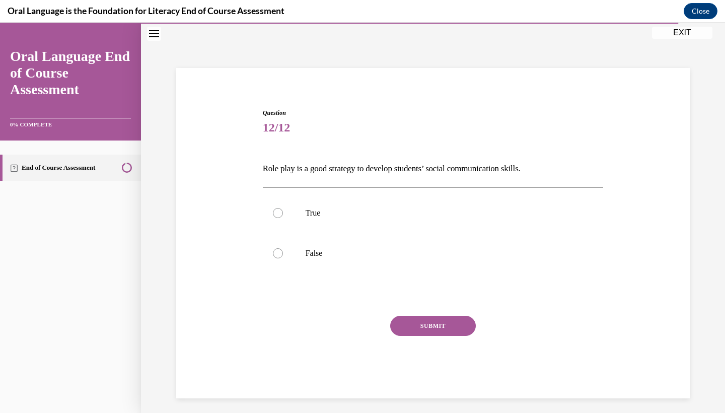
scroll to position [32, 0]
click at [271, 224] on label "True" at bounding box center [433, 213] width 341 height 40
click at [273, 218] on input "True" at bounding box center [278, 213] width 10 height 10
radio input "true"
click at [411, 328] on button "SUBMIT" at bounding box center [433, 326] width 86 height 20
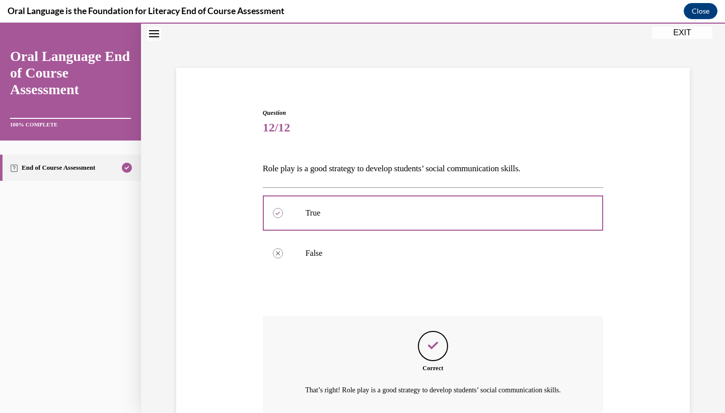
scroll to position [118, 0]
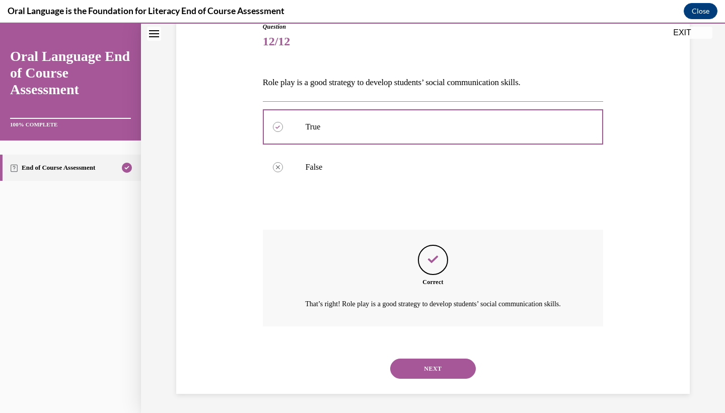
click at [435, 366] on button "NEXT" at bounding box center [433, 368] width 86 height 20
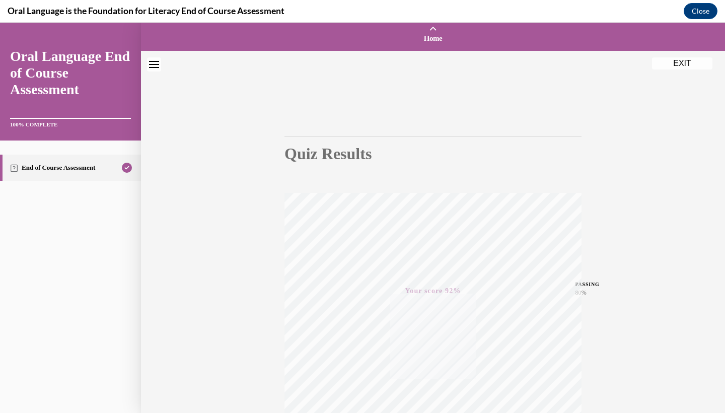
scroll to position [0, 0]
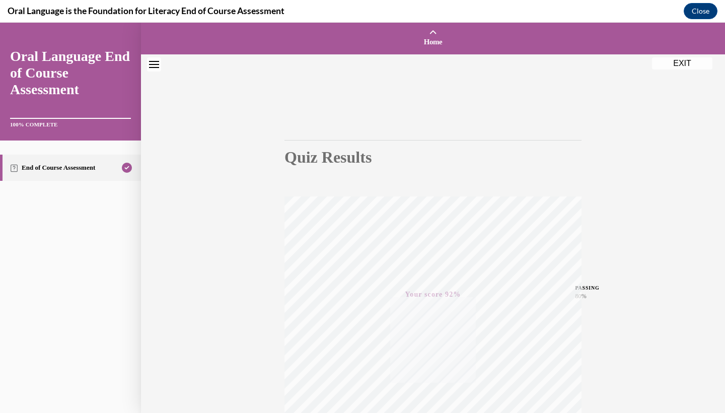
click at [678, 60] on button "EXIT" at bounding box center [682, 63] width 60 height 12
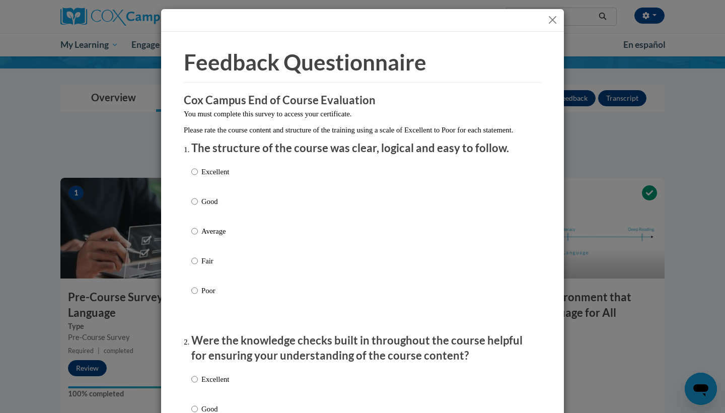
click at [195, 207] on input "Good" at bounding box center [194, 201] width 7 height 11
radio input "true"
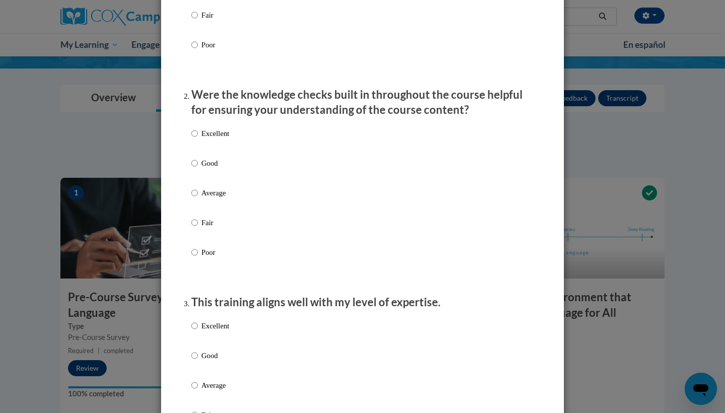
scroll to position [247, 0]
click at [198, 175] on label "Good" at bounding box center [210, 170] width 38 height 27
click at [198, 168] on input "Good" at bounding box center [194, 162] width 7 height 11
radio input "true"
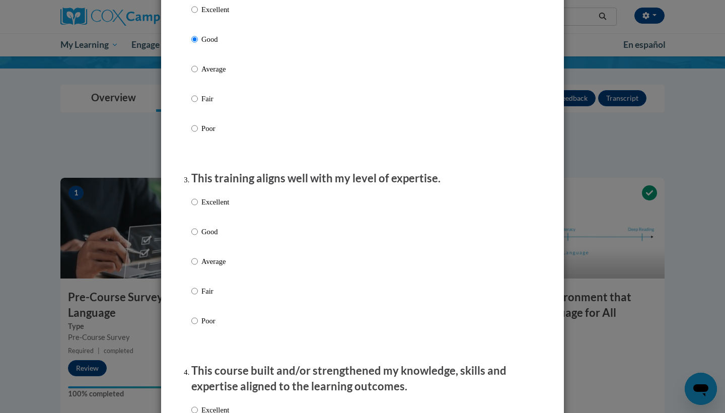
scroll to position [390, 0]
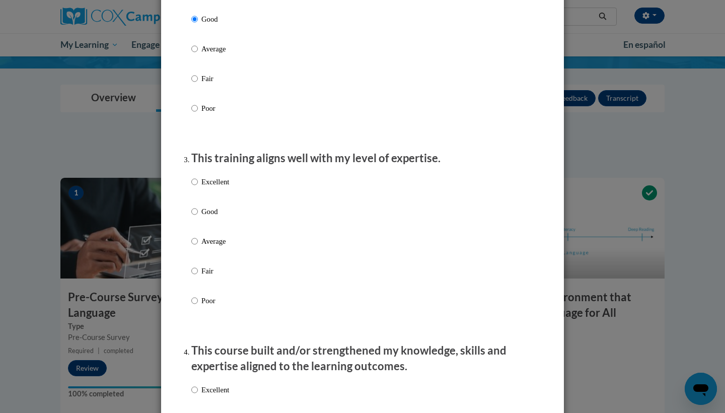
click at [196, 217] on input "Good" at bounding box center [194, 211] width 7 height 11
radio input "true"
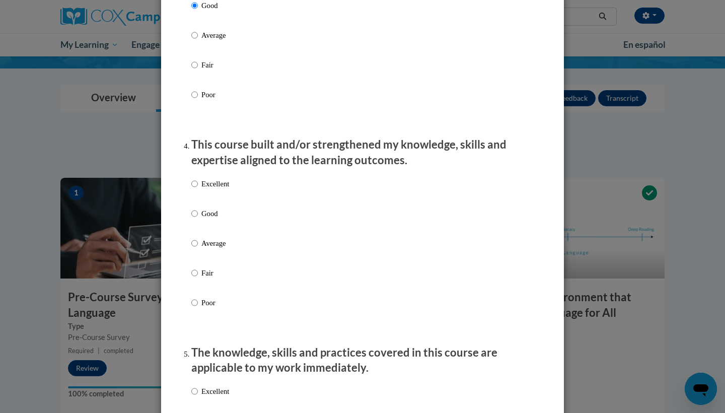
scroll to position [615, 0]
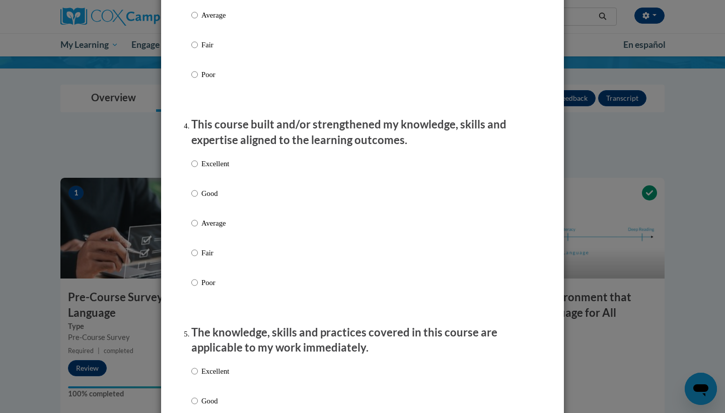
click at [203, 199] on p "Good" at bounding box center [215, 193] width 28 height 11
click at [198, 199] on input "Good" at bounding box center [194, 193] width 7 height 11
radio input "true"
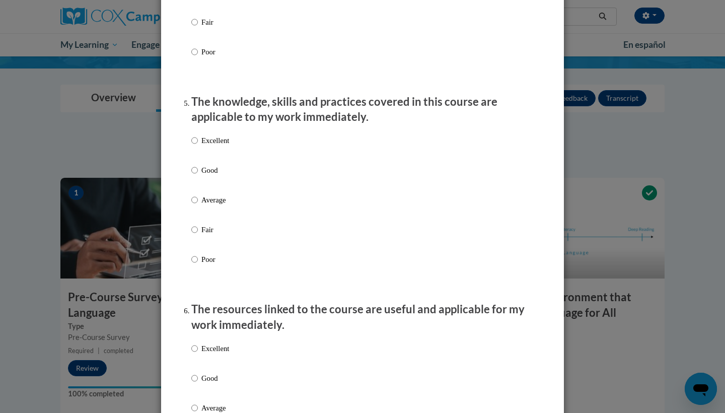
scroll to position [847, 0]
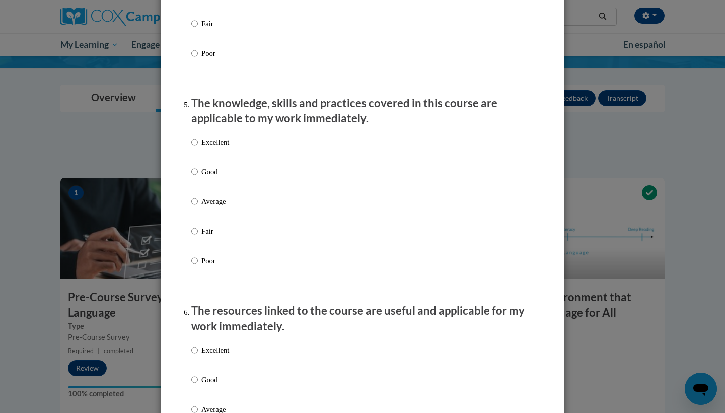
click at [196, 176] on input "Good" at bounding box center [194, 171] width 7 height 11
radio input "true"
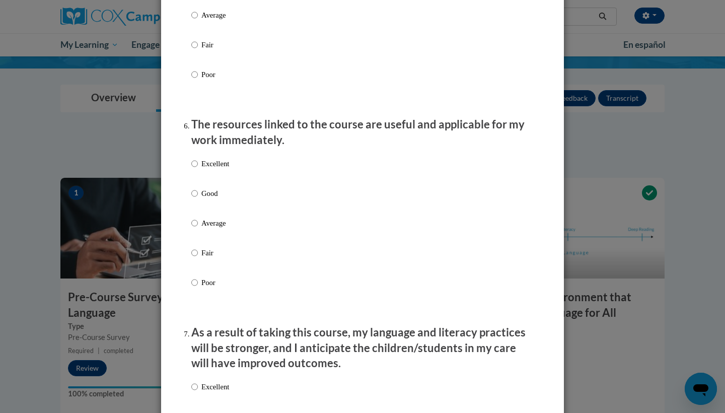
scroll to position [1035, 0]
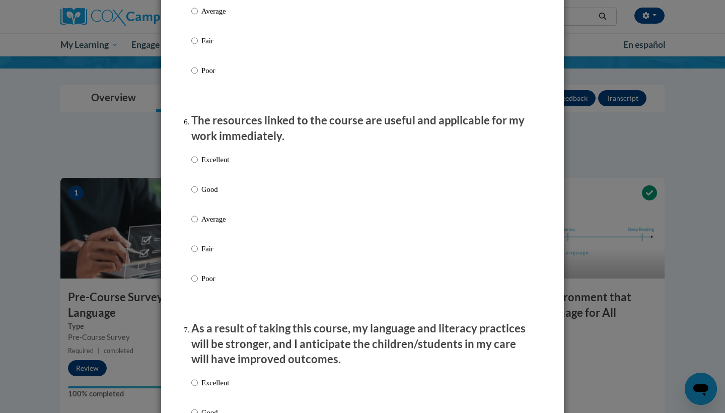
click at [199, 227] on label "Average" at bounding box center [210, 226] width 38 height 27
click at [198, 224] on input "Average" at bounding box center [194, 218] width 7 height 11
radio input "true"
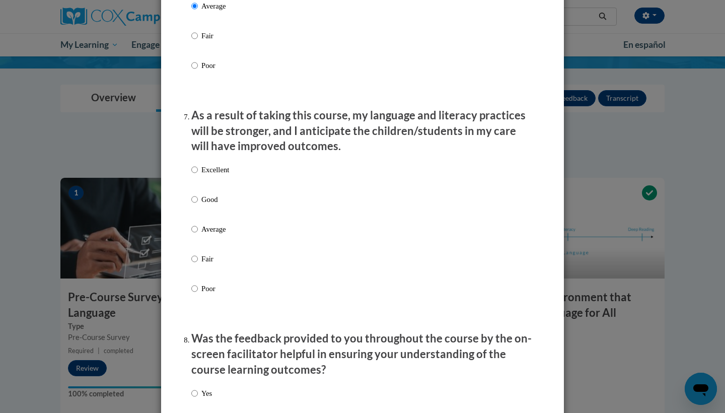
scroll to position [1248, 0]
click at [200, 207] on label "Good" at bounding box center [210, 206] width 38 height 27
click at [198, 204] on input "Good" at bounding box center [194, 198] width 7 height 11
radio input "true"
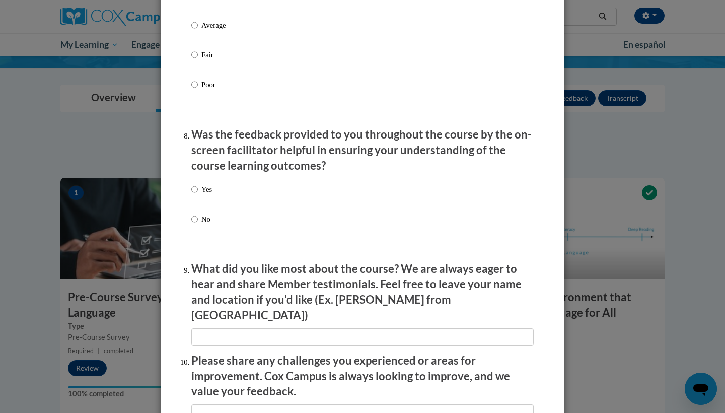
scroll to position [1452, 0]
click at [197, 192] on input "Yes" at bounding box center [194, 188] width 7 height 11
radio input "true"
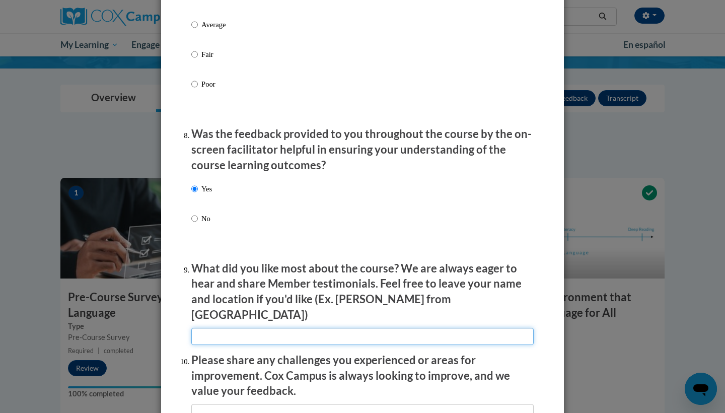
click at [285, 328] on input "textbox" at bounding box center [362, 336] width 342 height 17
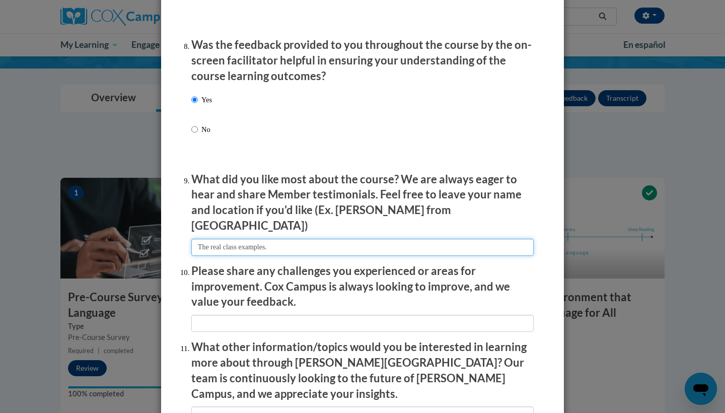
type input "The real class examples."
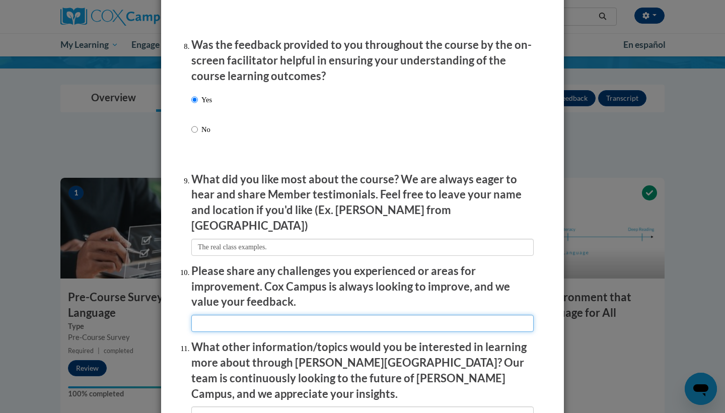
click at [435, 315] on input "textbox" at bounding box center [362, 323] width 342 height 17
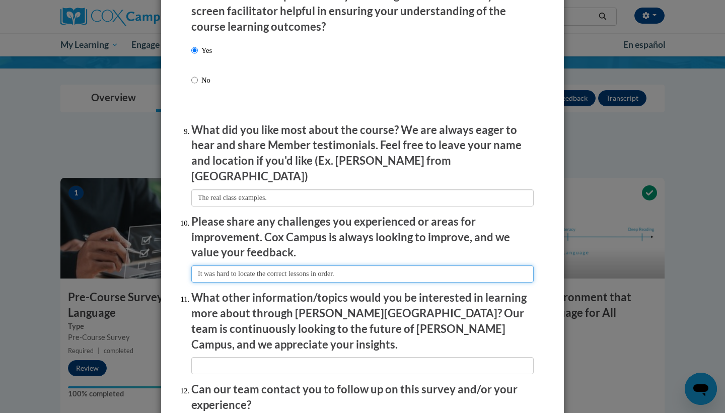
scroll to position [1594, 0]
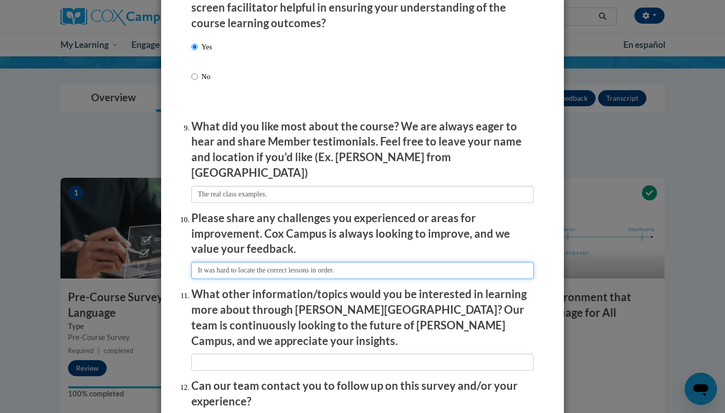
type input "It was hard to locate the correct lessons in order."
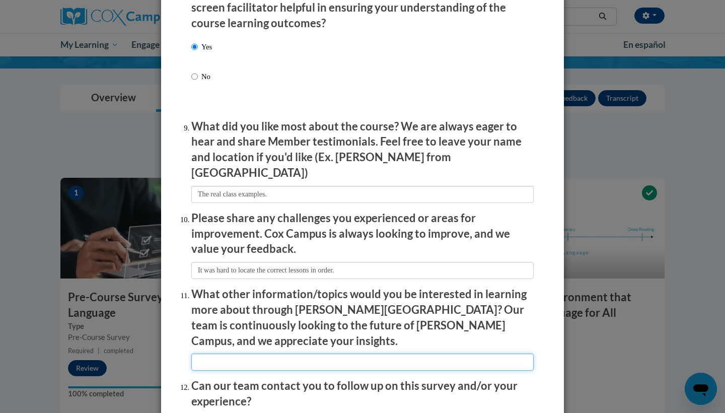
click at [381, 353] on input "textbox" at bounding box center [362, 361] width 342 height 17
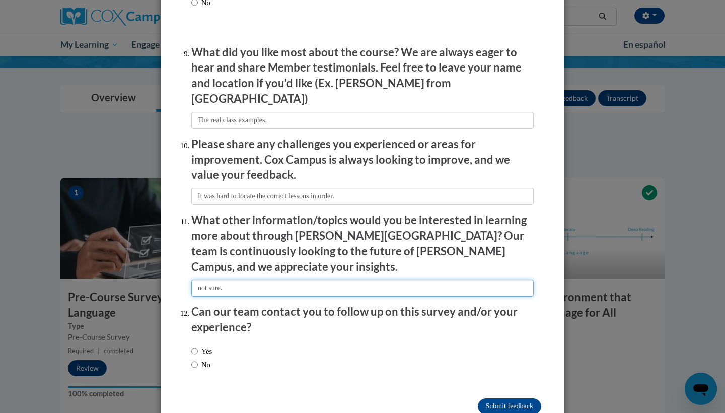
scroll to position [1667, 0]
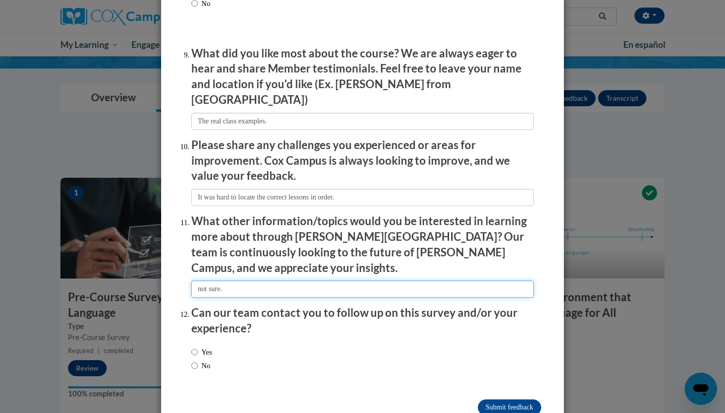
type input "not sure."
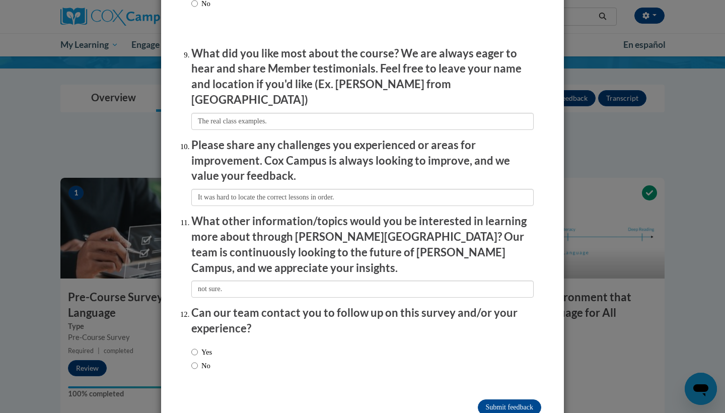
click at [196, 360] on input "No" at bounding box center [194, 365] width 7 height 11
radio input "true"
click at [495, 399] on input "Submit feedback" at bounding box center [509, 407] width 63 height 16
